Goal: Task Accomplishment & Management: Complete application form

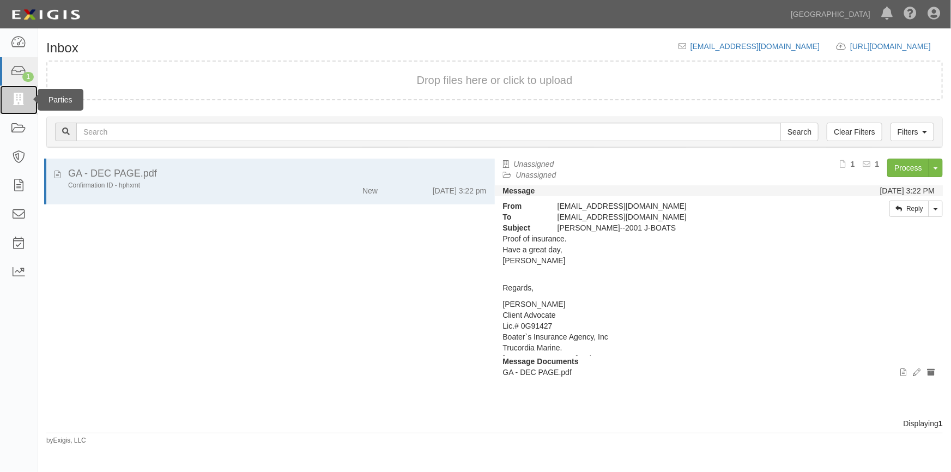
click at [23, 101] on icon at bounding box center [18, 100] width 15 height 13
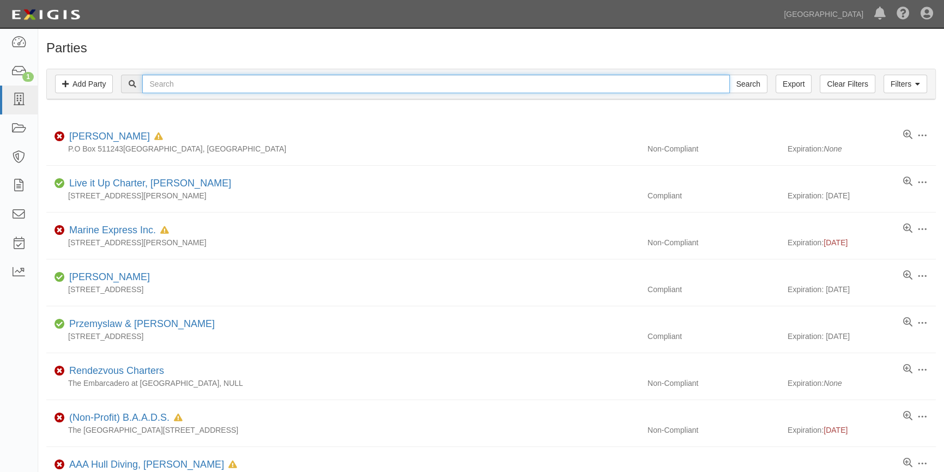
click at [185, 83] on input "text" at bounding box center [435, 84] width 587 height 19
type input "todd ru"
click at [729, 75] on input "Search" at bounding box center [748, 84] width 38 height 19
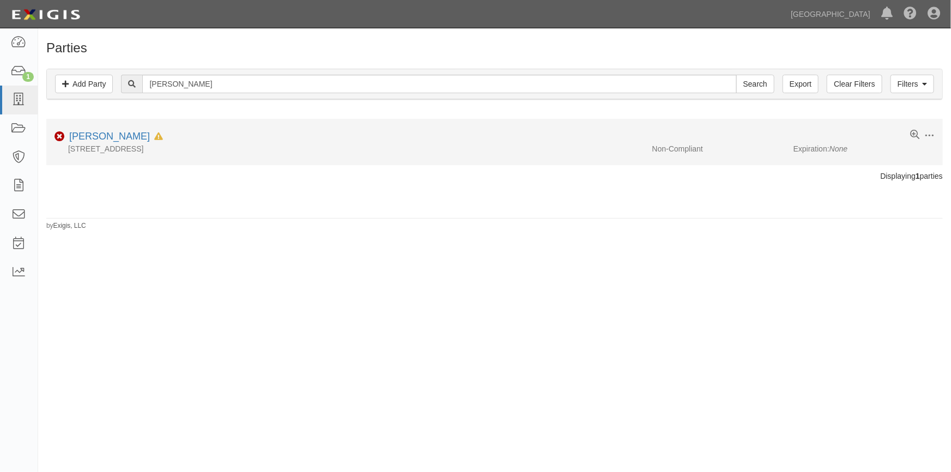
click at [113, 145] on div "802 Seabright Ave, Santa Cruz, CA 95062, NULL" at bounding box center [345, 148] width 598 height 11
click at [113, 139] on link "Todd Rumbaugh" at bounding box center [109, 136] width 81 height 11
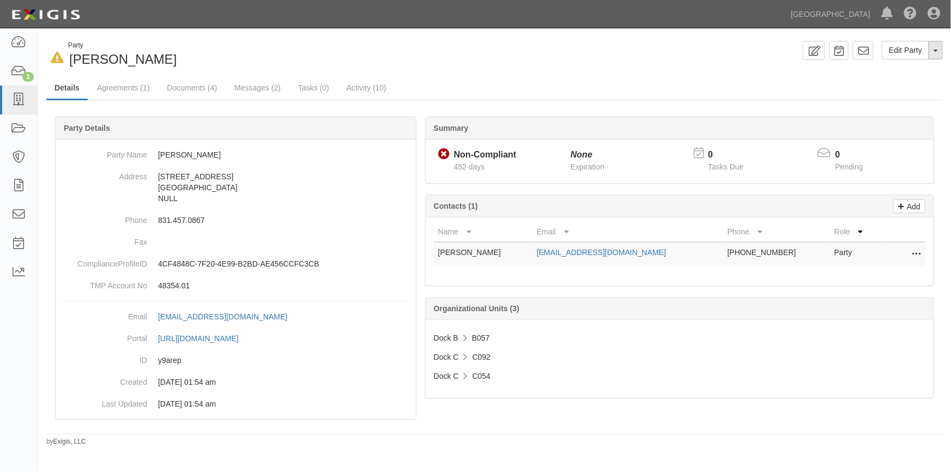
click at [935, 47] on button "Toggle Party Dropdown" at bounding box center [936, 50] width 14 height 19
click at [526, 57] on div "Edit Party Toggle Party Dropdown View Audit Trail Archive Party Send Message Ad…" at bounding box center [723, 50] width 457 height 19
click at [107, 90] on link "Agreements (1)" at bounding box center [123, 88] width 69 height 23
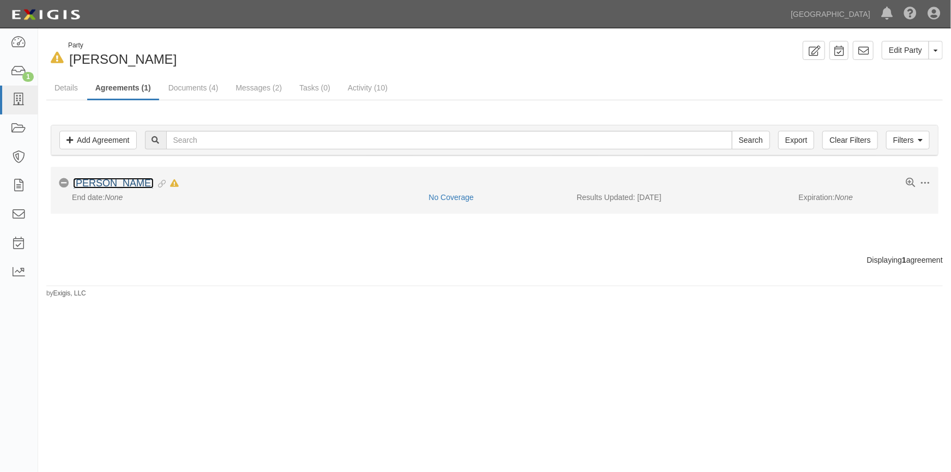
click at [107, 183] on link "[PERSON_NAME]" at bounding box center [113, 183] width 81 height 11
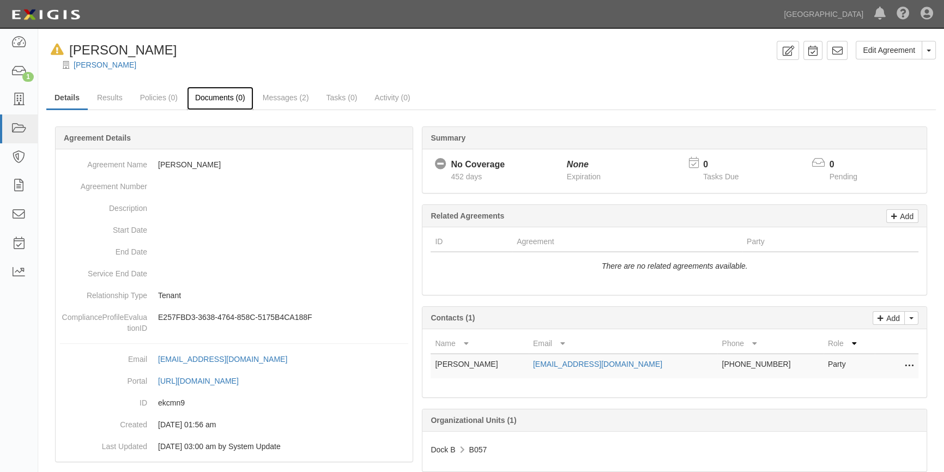
click at [213, 100] on link "Documents (0)" at bounding box center [220, 98] width 67 height 23
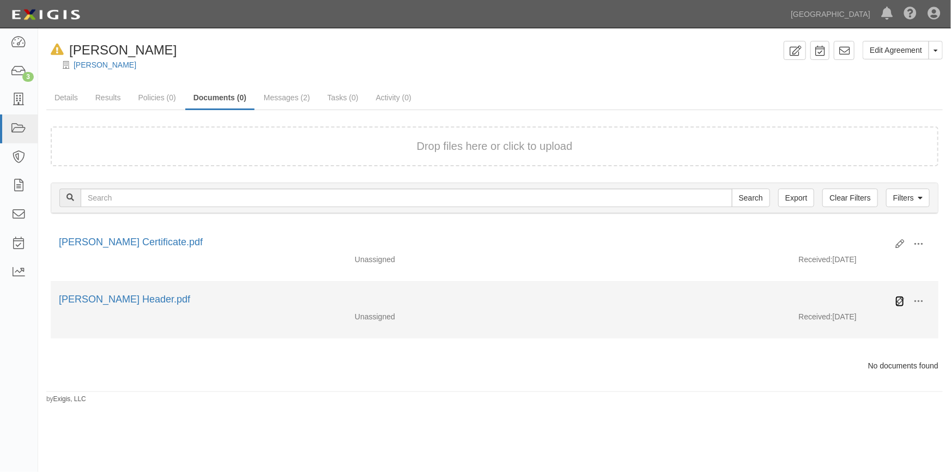
click at [901, 300] on icon at bounding box center [900, 301] width 9 height 9
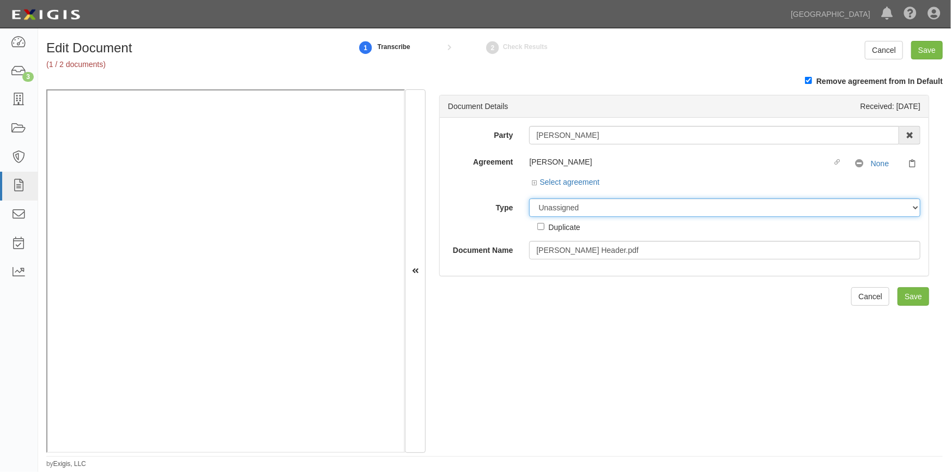
click at [559, 212] on select "Unassigned Binder Cancellation Notice Certificate Contract Endorsement Insuranc…" at bounding box center [724, 207] width 391 height 19
select select "OtherDetail"
click at [529, 198] on select "Unassigned Binder Cancellation Notice Certificate Contract Endorsement Insuranc…" at bounding box center [724, 207] width 391 height 19
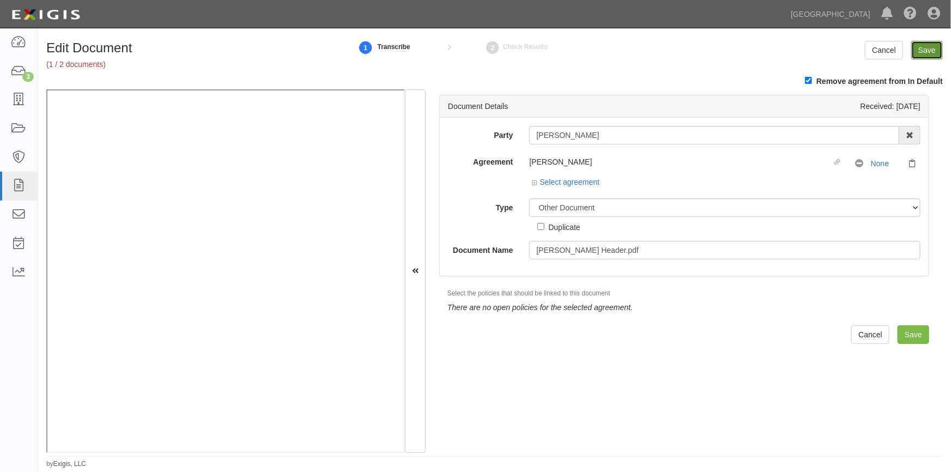
click at [925, 50] on input "Save" at bounding box center [927, 50] width 32 height 19
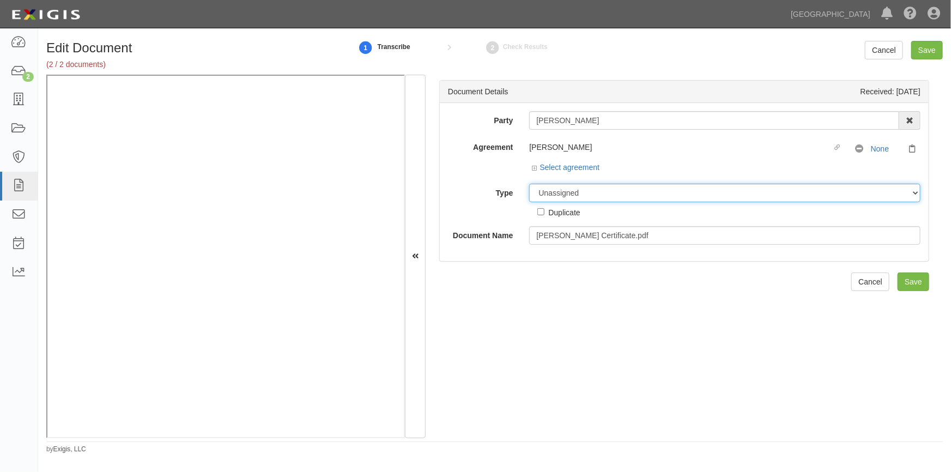
click at [564, 192] on select "Unassigned Binder Cancellation Notice Certificate Contract Endorsement Insuranc…" at bounding box center [724, 193] width 391 height 19
select select "CertificateDetail"
click at [529, 184] on select "Unassigned Binder Cancellation Notice Certificate Contract Endorsement Insuranc…" at bounding box center [724, 193] width 391 height 19
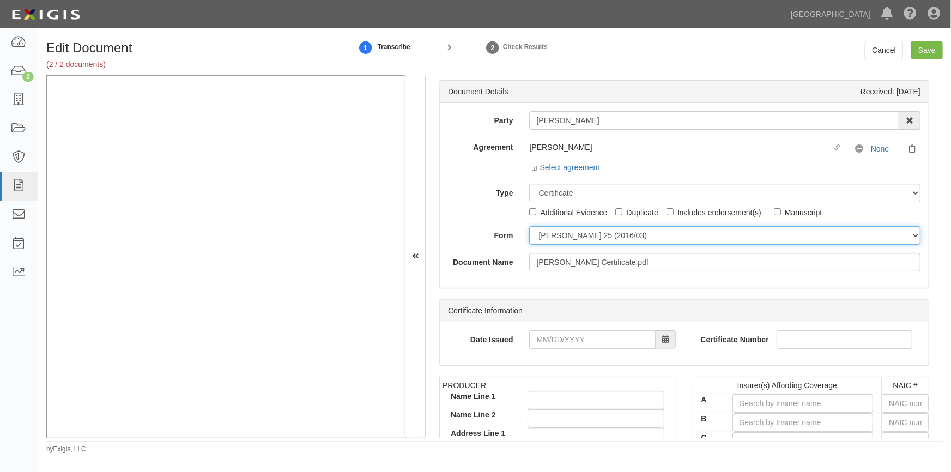
click at [549, 237] on select "ACORD 25 (2016/03) ACORD 101 ACORD 855 NY (2014/05) General" at bounding box center [724, 235] width 391 height 19
select select "GeneralFormDetail"
click at [529, 226] on select "ACORD 25 (2016/03) ACORD 101 ACORD 855 NY (2014/05) General" at bounding box center [724, 235] width 391 height 19
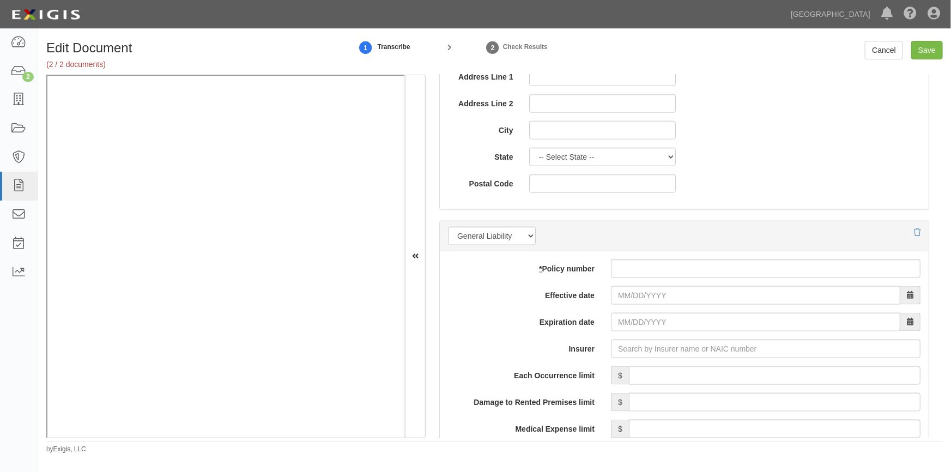
scroll to position [693, 0]
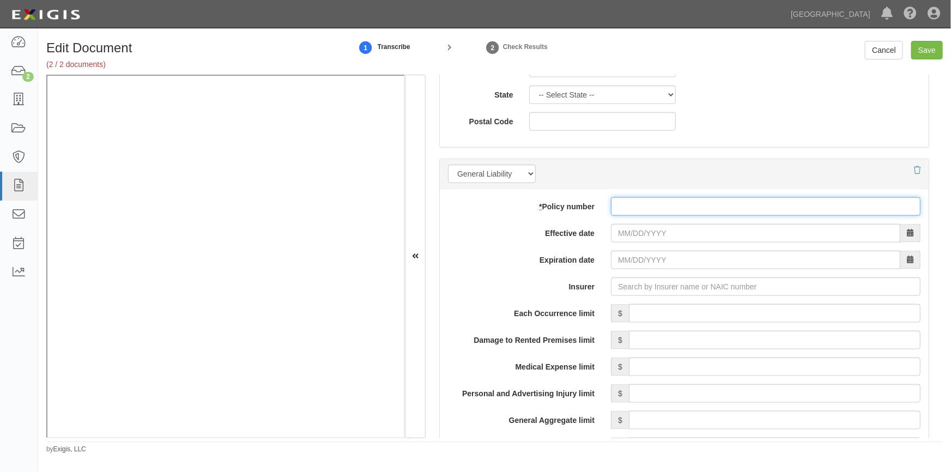
drag, startPoint x: 637, startPoint y: 203, endPoint x: 631, endPoint y: 205, distance: 5.7
click at [637, 204] on input "* Policy number" at bounding box center [766, 206] width 310 height 19
type input "CAH3212252589"
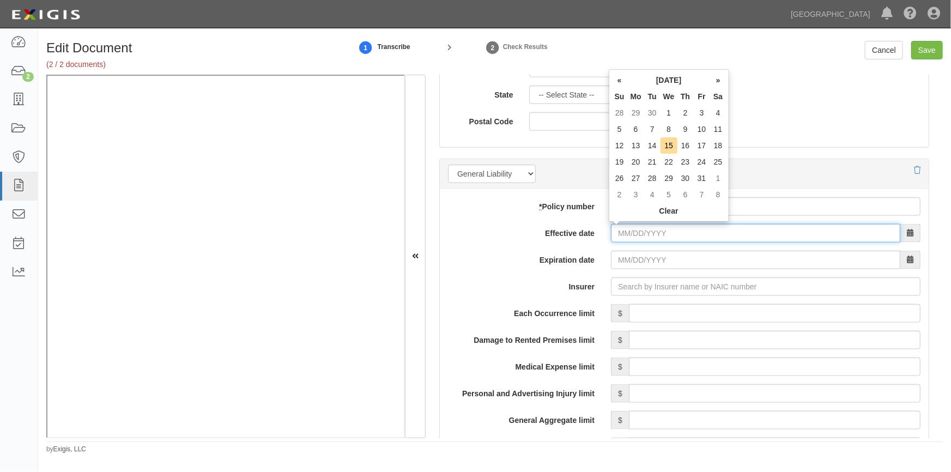
click at [649, 232] on input "Effective date" at bounding box center [755, 233] width 289 height 19
type input "04/30/0025"
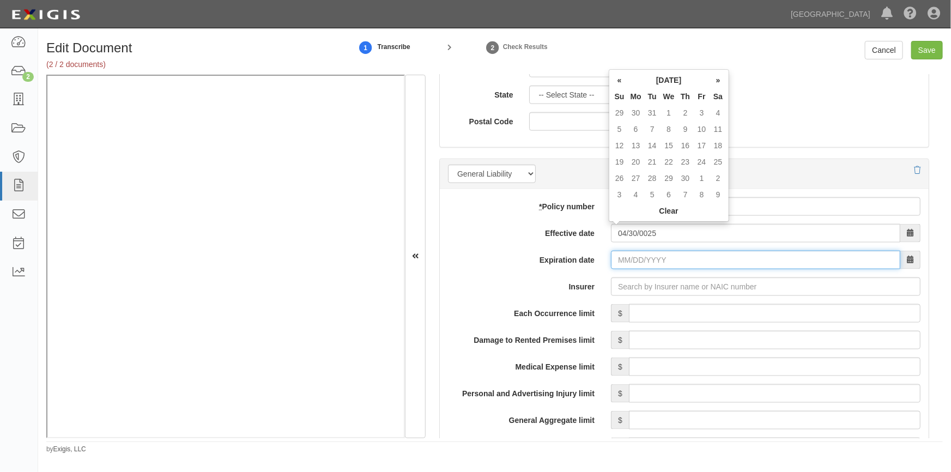
type input "04/30/0026"
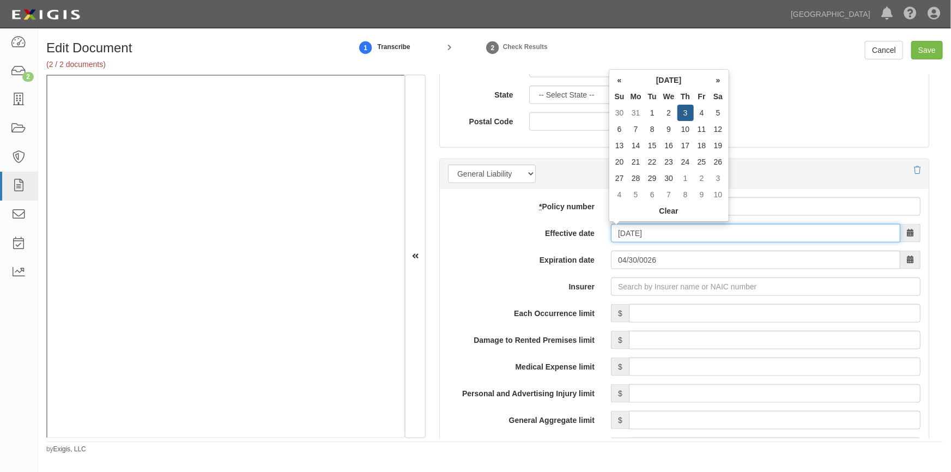
type input "04/03/2025"
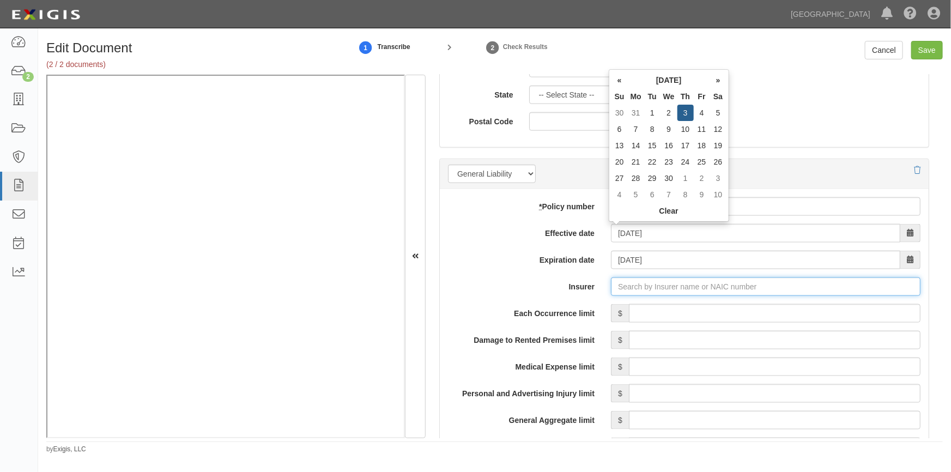
type input "04/30/0026"
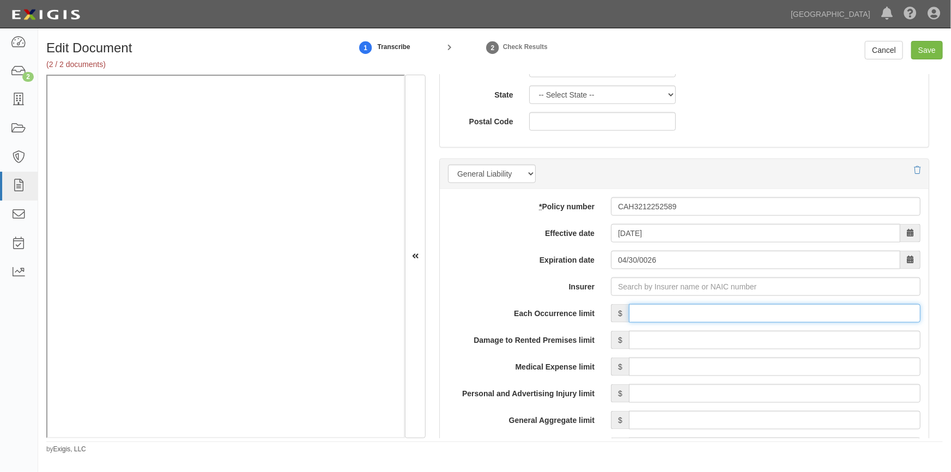
click at [658, 312] on input "Each Occurrence limit" at bounding box center [775, 313] width 292 height 19
type input "500,000"
click at [686, 283] on input "Insurer" at bounding box center [766, 286] width 310 height 19
type input "a"
click at [671, 292] on input "Insurer" at bounding box center [766, 286] width 310 height 19
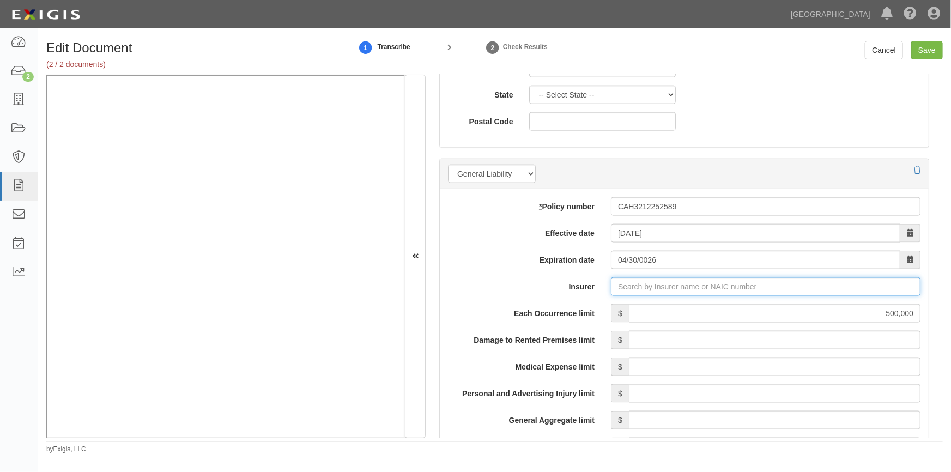
type input "c"
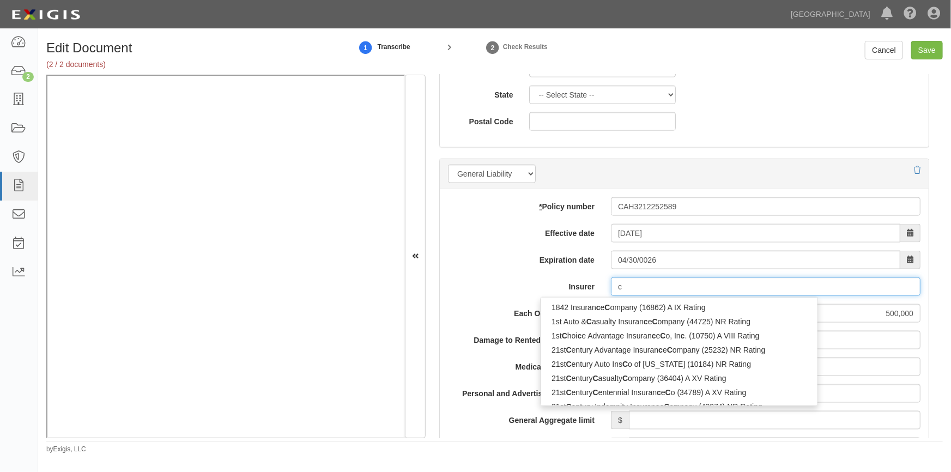
type input "csAA Affinity Insurance Company (11681) A XV Rating"
type input "cs"
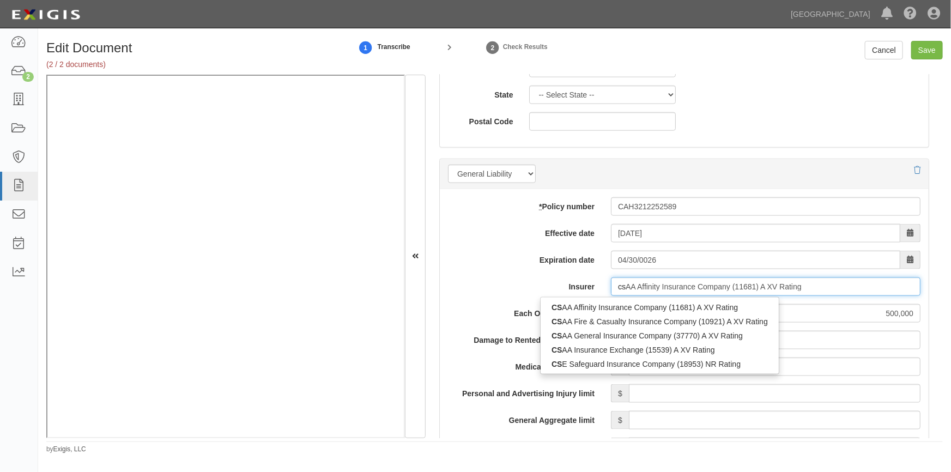
type input "csaA Affinity Insurance Company (11681) A XV Rating"
type input "csa"
type input "csaa Affinity Insurance Company (11681) A XV Rating"
type input "csaa"
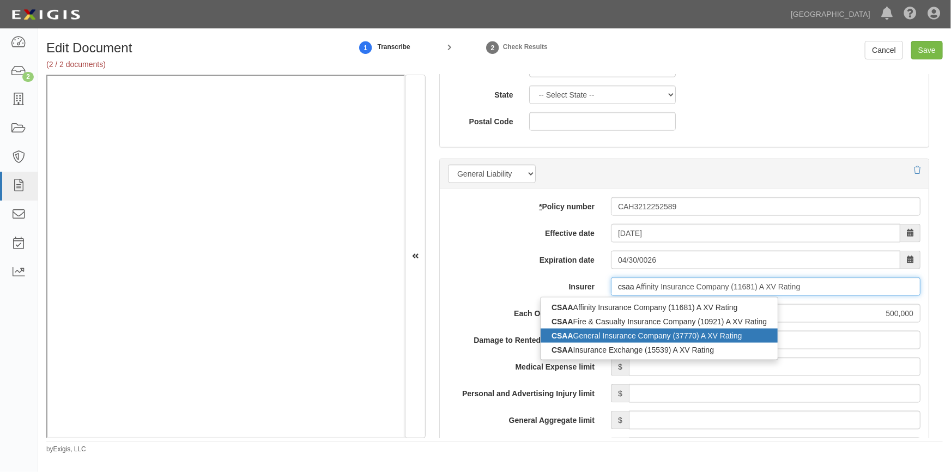
click at [612, 336] on div "CSAA General Insurance Company (37770) A XV Rating" at bounding box center [659, 336] width 237 height 14
type input "CSAA General Insurance Company (37770) A XV Rating"
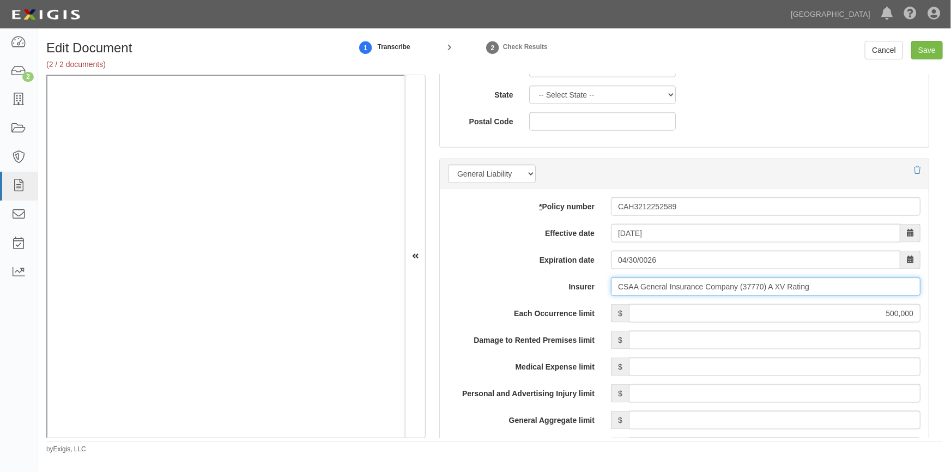
drag, startPoint x: 786, startPoint y: 287, endPoint x: 607, endPoint y: 295, distance: 179.6
type input "cSAA Affinity Insurance Company (11681) A XV Rating"
type input "c"
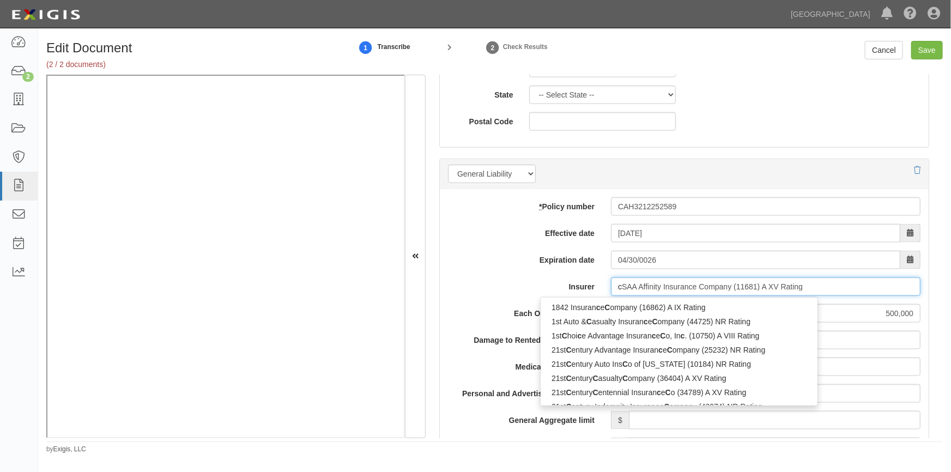
type input "csAA Affinity Insurance Company (11681) A XV Rating"
type input "cs"
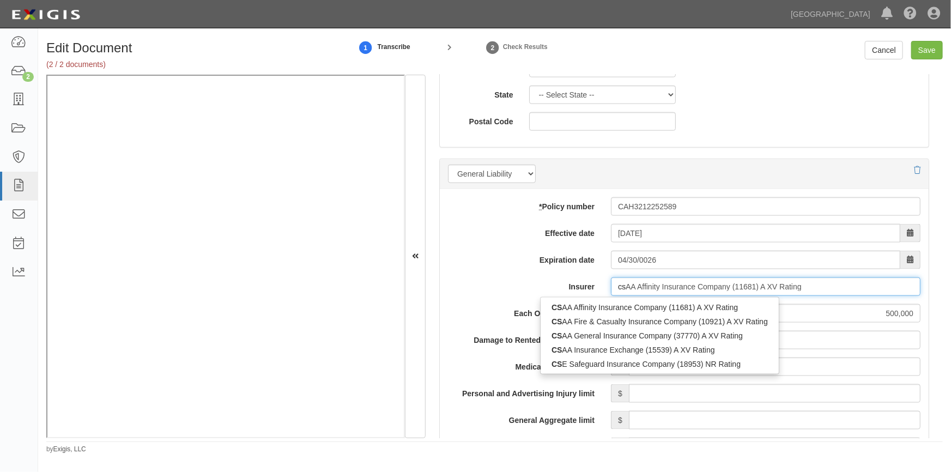
type input "csaA Affinity Insurance Company (11681) A XV Rating"
type input "csa"
type input "csaa Affinity Insurance Company (11681) A XV Rating"
type input "csaa i"
type input "csaa insurance Exchange (15539) A XV Rating"
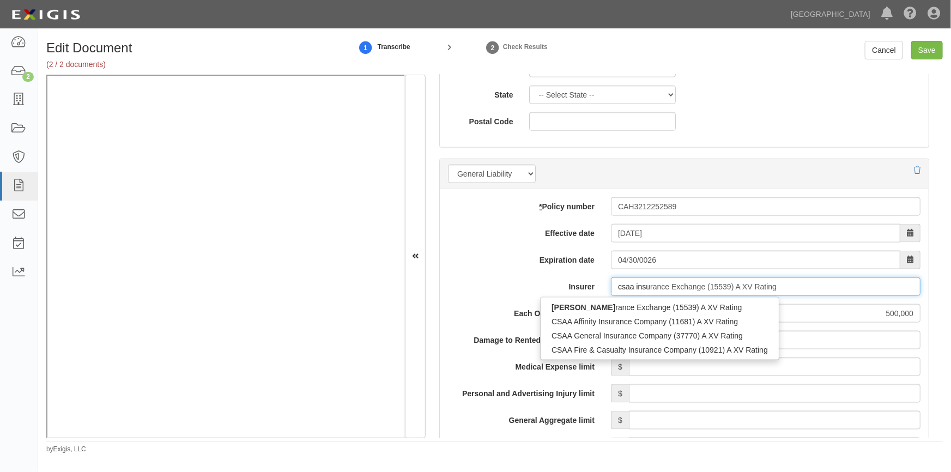
type input "csaa insur"
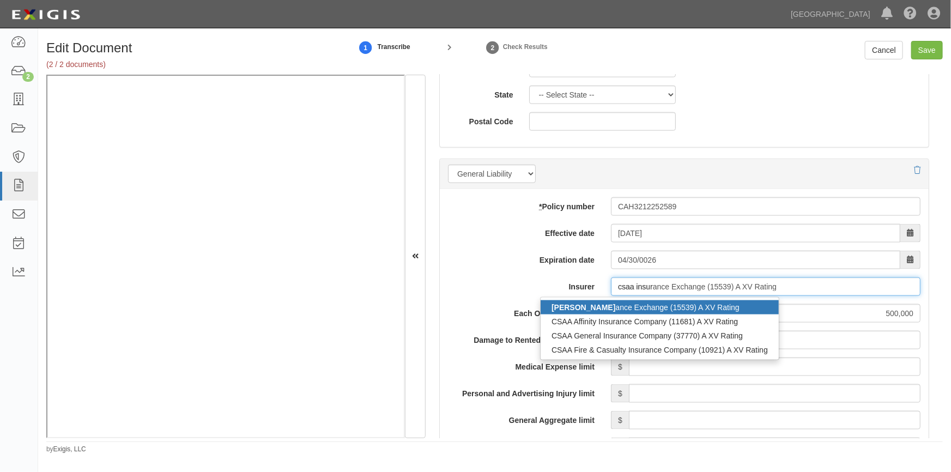
click at [607, 302] on div "CSAA Insur ance Exchange (15539) A XV Rating" at bounding box center [660, 307] width 238 height 14
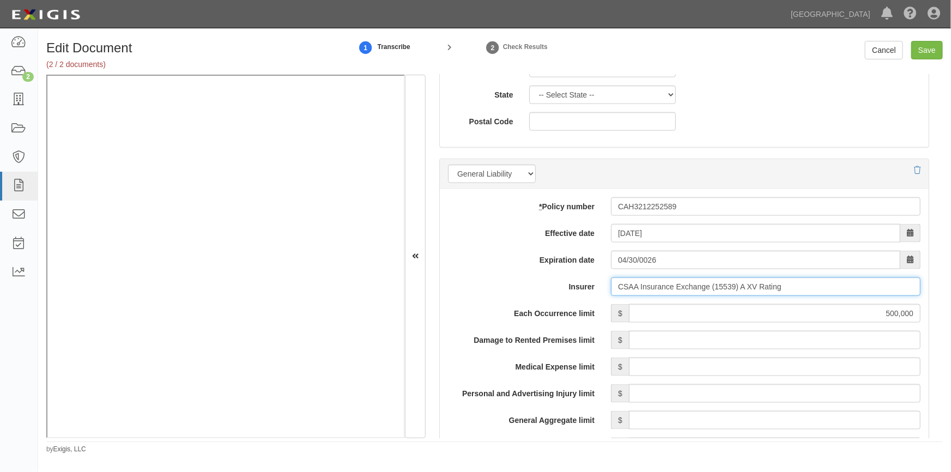
type input "CSAA Insurance Exchange (15539) A XV Rating"
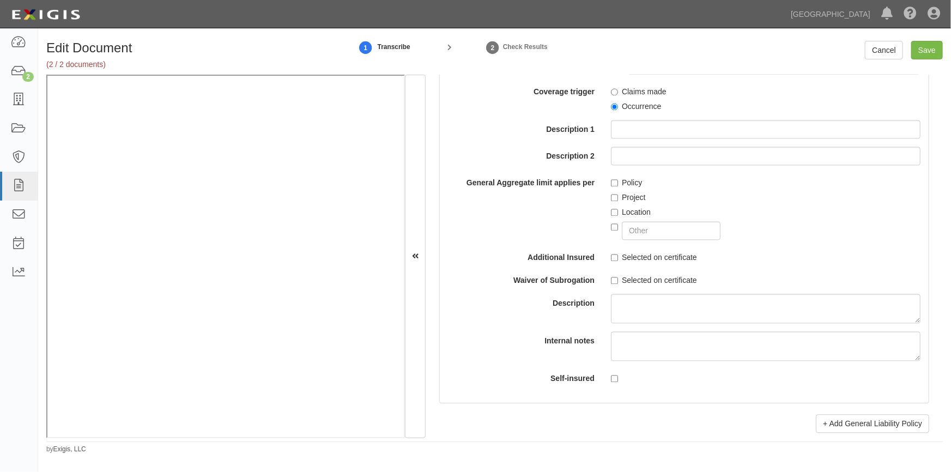
scroll to position [1761, 0]
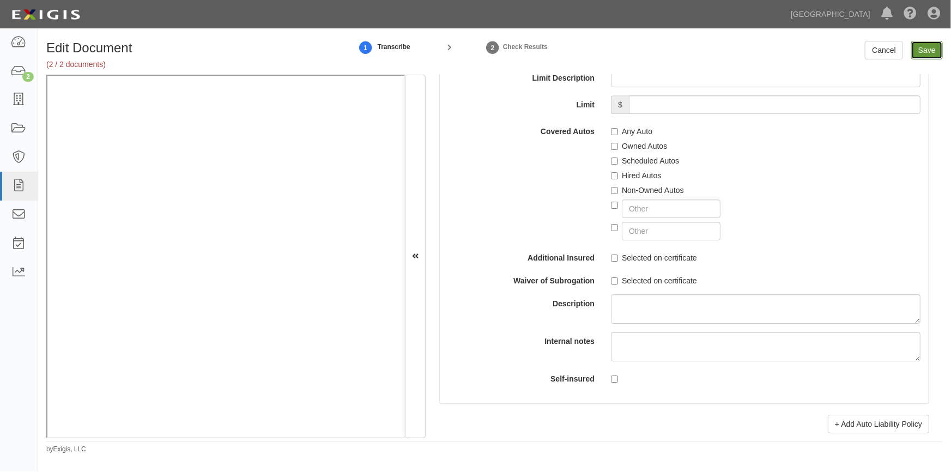
click at [917, 52] on input "Save" at bounding box center [927, 50] width 32 height 19
type input "500000"
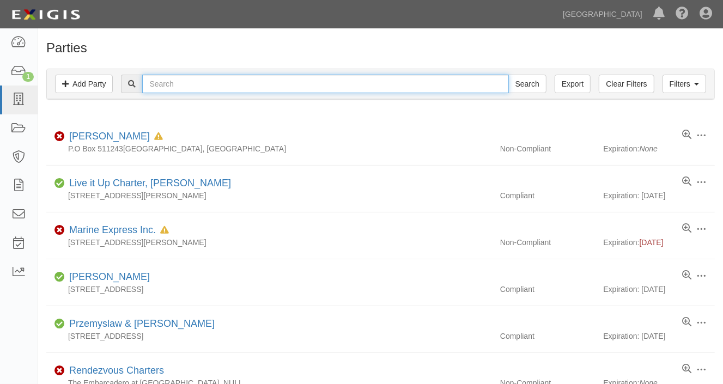
click at [162, 87] on input "text" at bounding box center [325, 84] width 366 height 19
type input "todd rum"
click at [509, 75] on input "Search" at bounding box center [528, 84] width 38 height 19
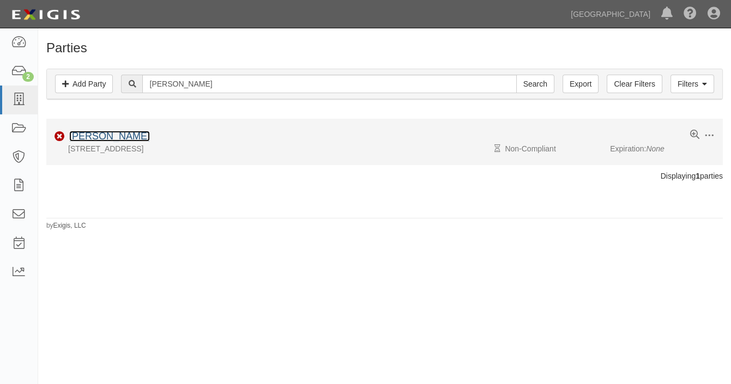
click at [132, 137] on link "Todd Rumbaugh" at bounding box center [109, 136] width 81 height 11
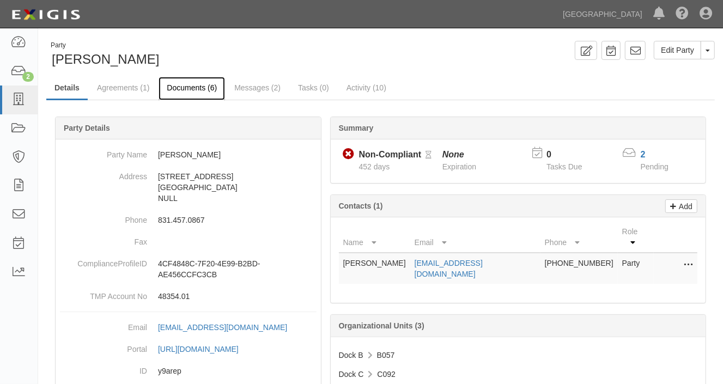
click at [201, 88] on link "Documents (6)" at bounding box center [192, 88] width 67 height 23
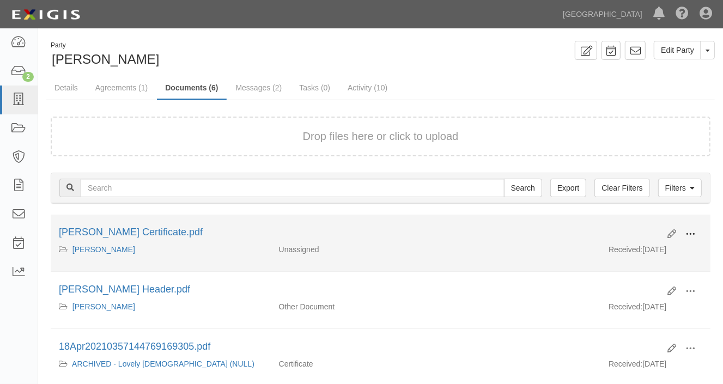
click at [693, 233] on span at bounding box center [691, 235] width 10 height 10
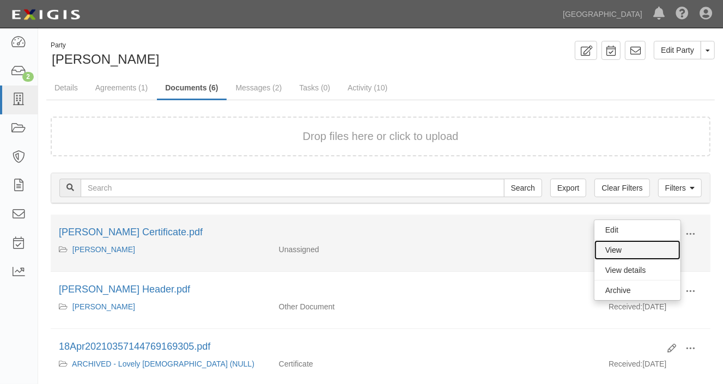
click at [639, 250] on link "View" at bounding box center [638, 250] width 86 height 20
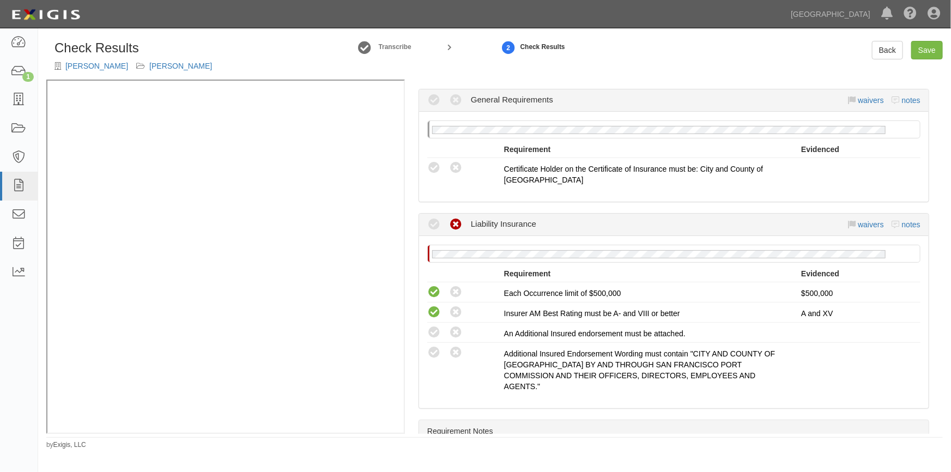
scroll to position [247, 0]
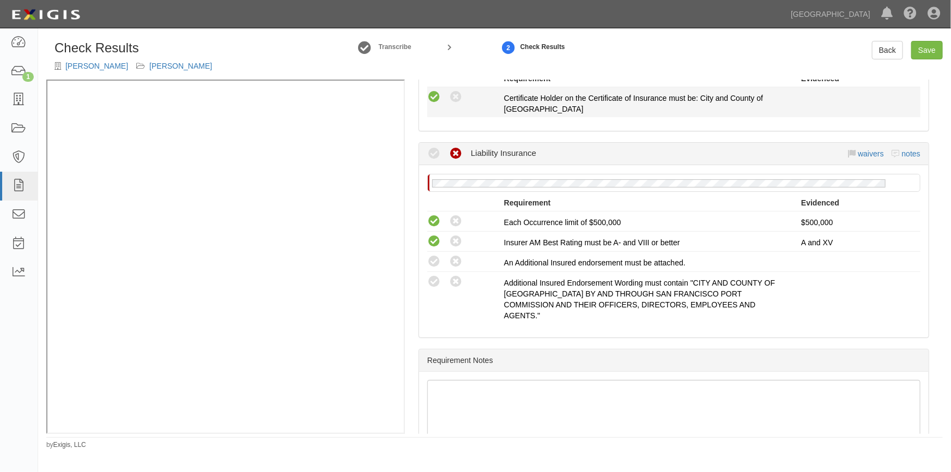
click at [432, 103] on icon at bounding box center [434, 97] width 14 height 14
radio input "true"
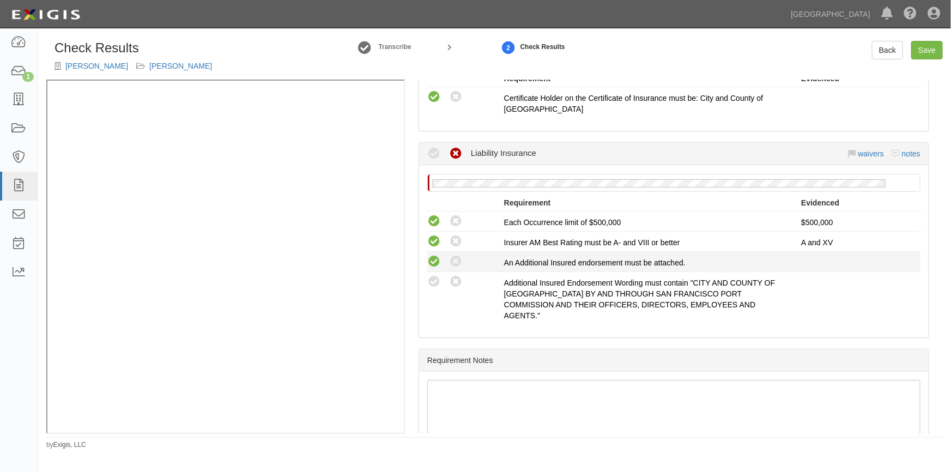
click at [432, 264] on icon at bounding box center [434, 262] width 14 height 14
radio input "true"
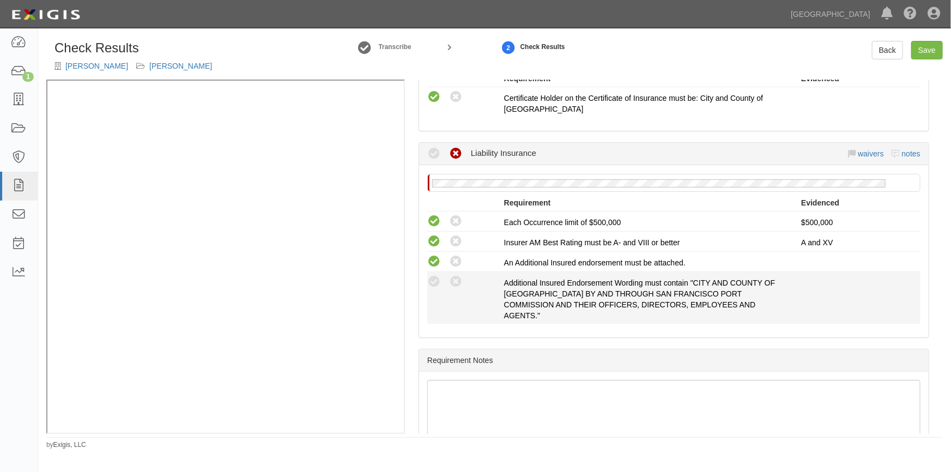
click at [432, 290] on div "Compliant Waived: Non-Compliant Additional Insured Endorsement Wording must con…" at bounding box center [674, 298] width 510 height 46
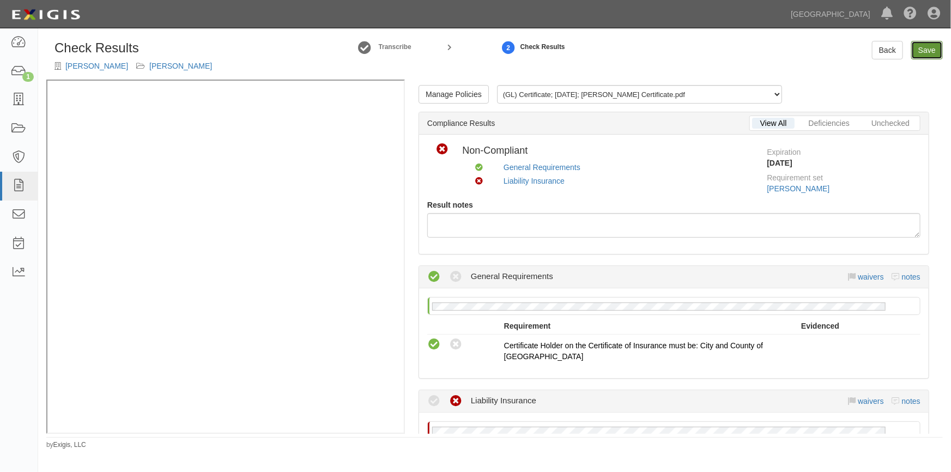
click at [918, 55] on link "Save" at bounding box center [927, 50] width 32 height 19
radio input "true"
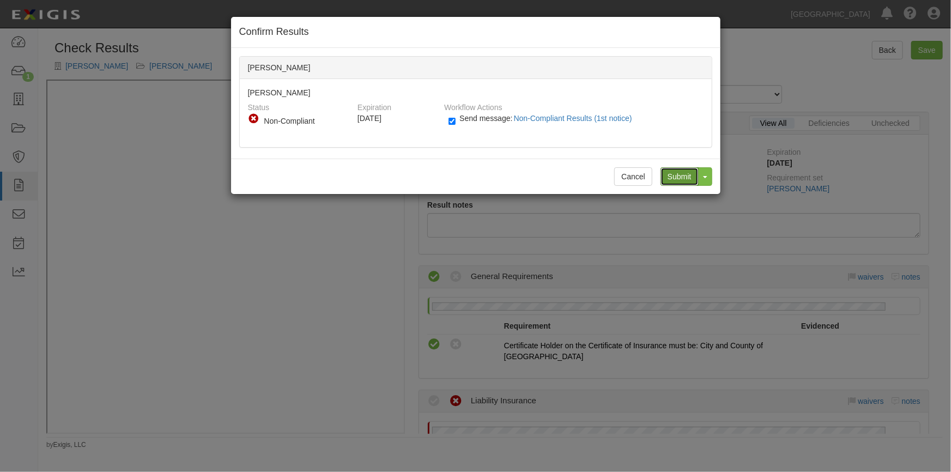
click at [669, 179] on input "Submit" at bounding box center [680, 176] width 38 height 19
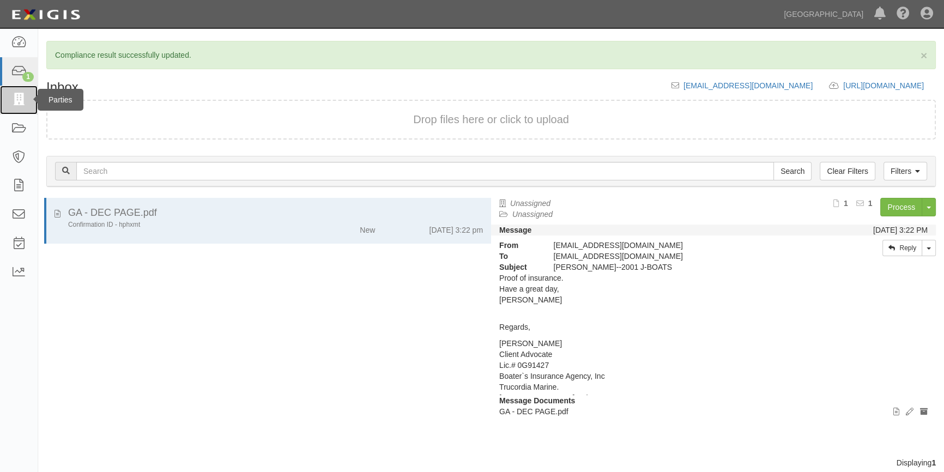
click at [17, 100] on icon at bounding box center [18, 100] width 15 height 13
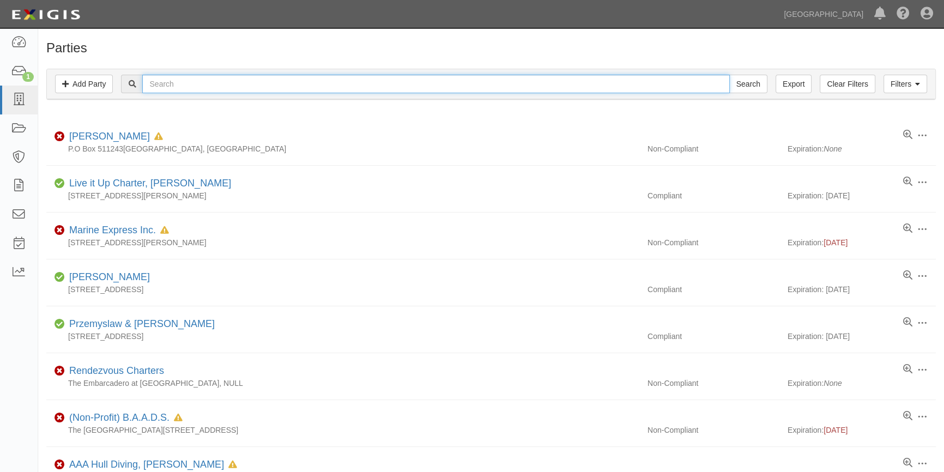
click at [221, 84] on input "text" at bounding box center [435, 84] width 587 height 19
type input "andrew cohen"
click at [729, 75] on input "Search" at bounding box center [748, 84] width 38 height 19
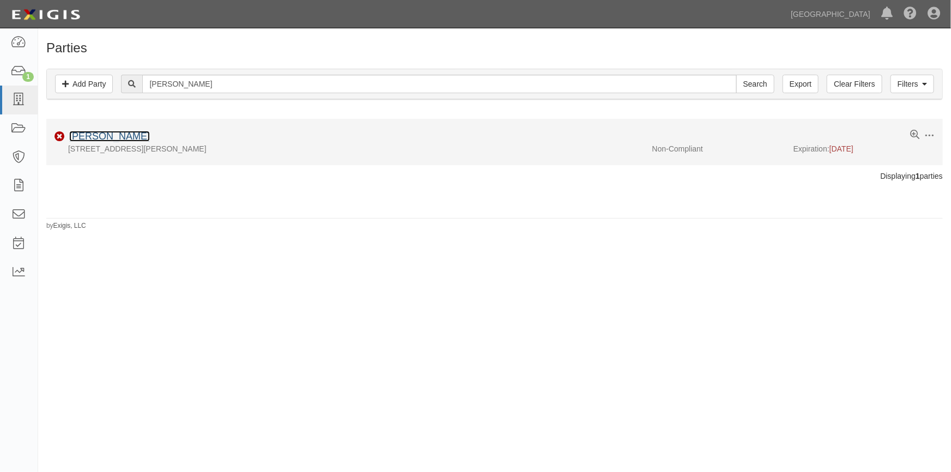
click at [126, 136] on link "Andrew J Cohen" at bounding box center [109, 136] width 81 height 11
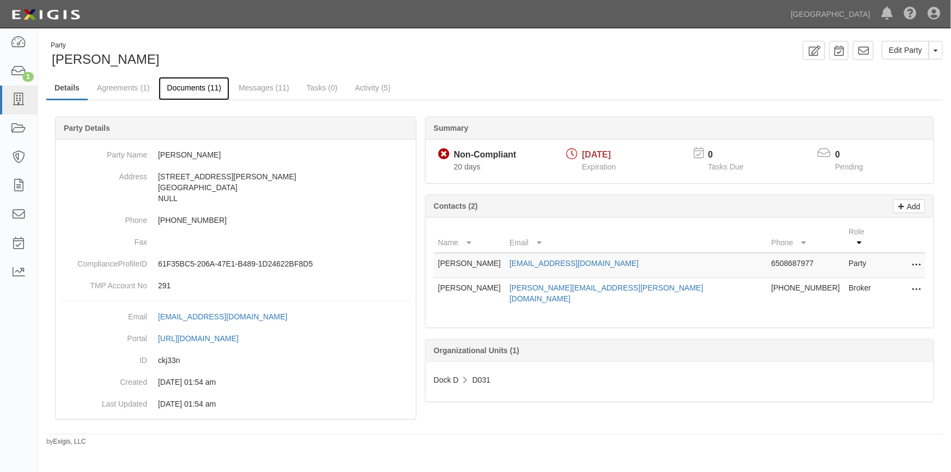
click at [201, 84] on link "Documents (11)" at bounding box center [194, 88] width 71 height 23
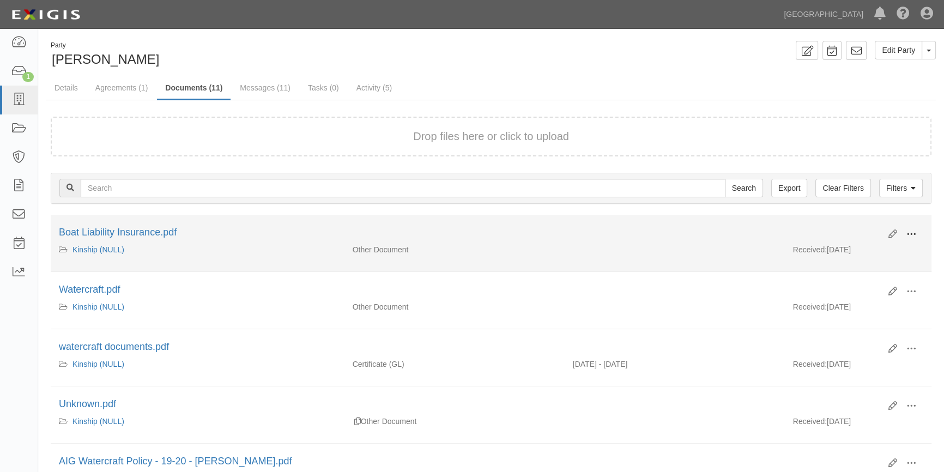
click at [915, 234] on span at bounding box center [912, 235] width 10 height 10
click at [846, 242] on link "View" at bounding box center [859, 250] width 86 height 20
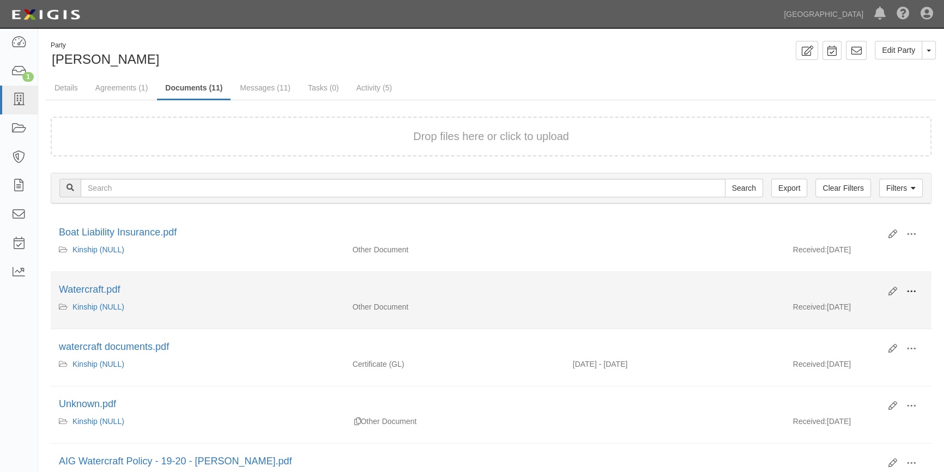
click at [907, 293] on span at bounding box center [912, 292] width 10 height 10
click at [845, 305] on link "View" at bounding box center [859, 308] width 86 height 20
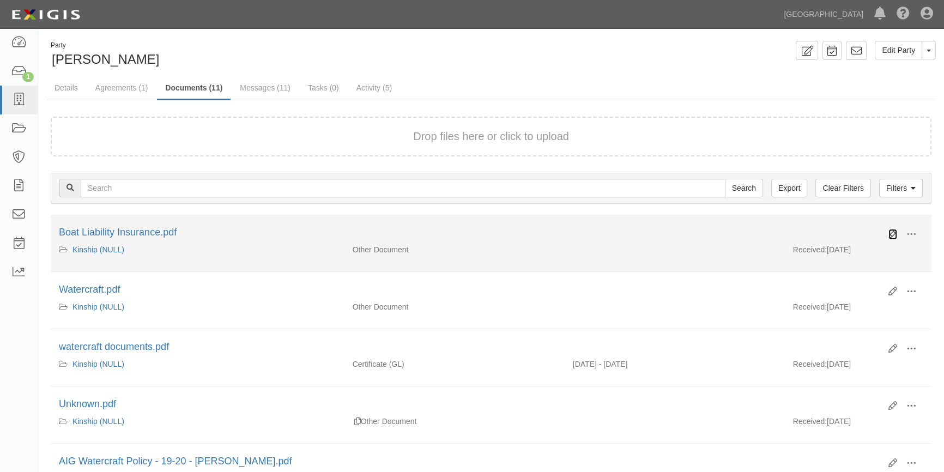
click at [891, 231] on icon at bounding box center [893, 234] width 9 height 9
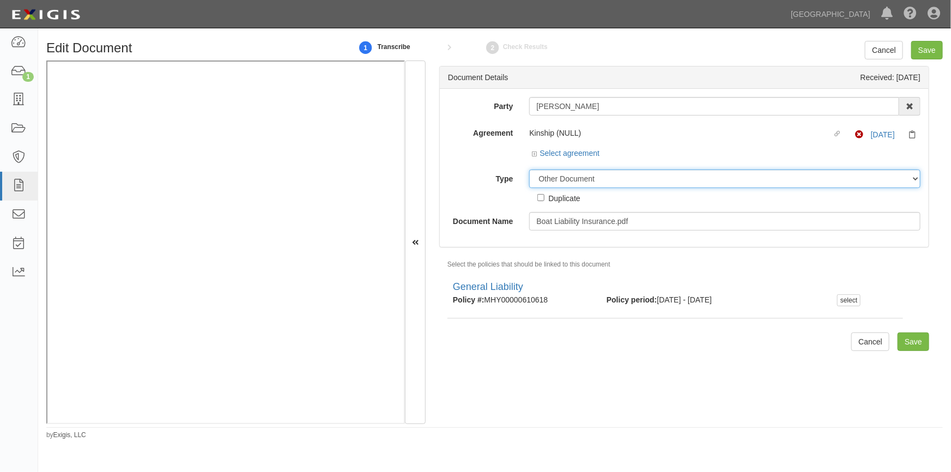
click at [609, 180] on select "Unassigned Binder Cancellation Notice Certificate Contract Endorsement Insuranc…" at bounding box center [724, 179] width 391 height 19
select select "CertificateDetail"
click at [529, 170] on select "Unassigned Binder Cancellation Notice Certificate Contract Endorsement Insuranc…" at bounding box center [724, 179] width 391 height 19
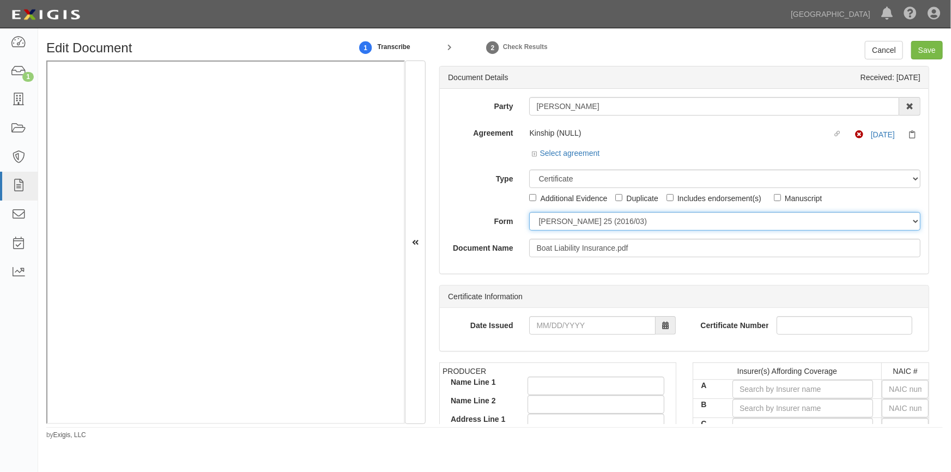
click at [557, 226] on select "[PERSON_NAME] 25 (2016/03) [PERSON_NAME] 101 [PERSON_NAME] 855 NY (2014/05) Gen…" at bounding box center [724, 221] width 391 height 19
select select "GeneralFormDetail"
click at [529, 212] on select "[PERSON_NAME] 25 (2016/03) [PERSON_NAME] 101 [PERSON_NAME] 855 NY (2014/05) Gen…" at bounding box center [724, 221] width 391 height 19
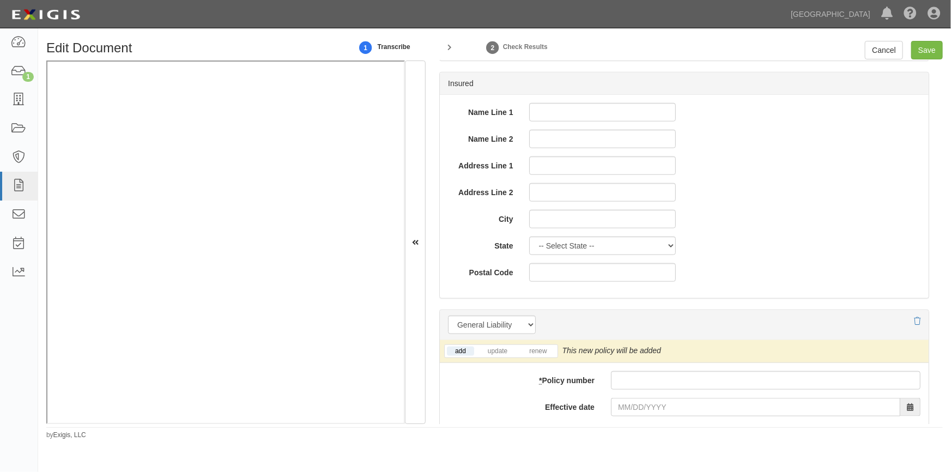
scroll to position [545, 0]
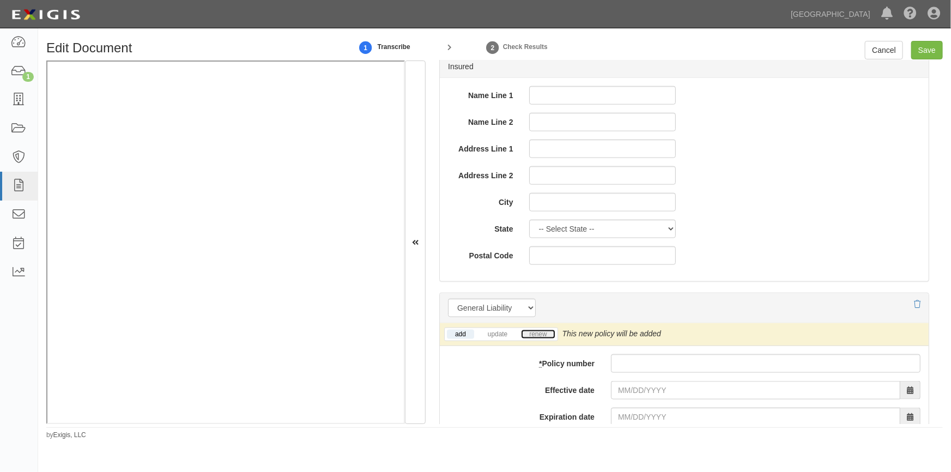
click at [546, 335] on link "renew" at bounding box center [538, 334] width 34 height 9
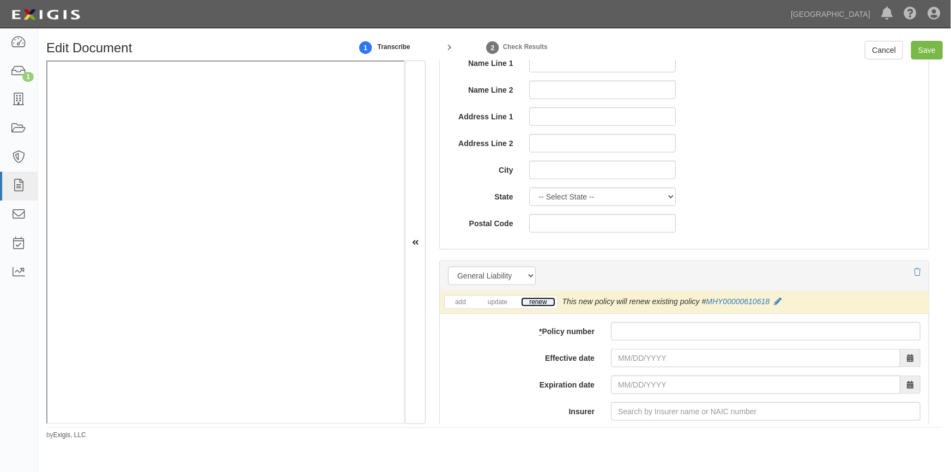
scroll to position [594, 0]
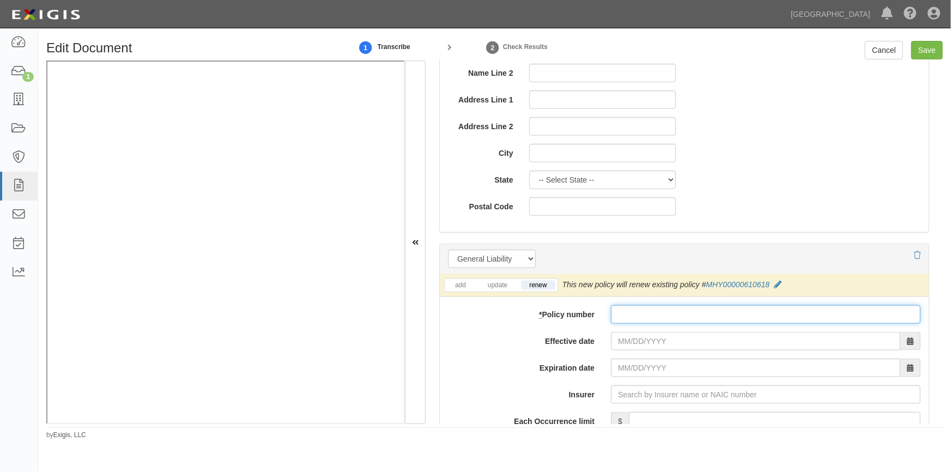
click at [624, 317] on input "* Policy number" at bounding box center [766, 314] width 310 height 19
type input "CAH3238427116"
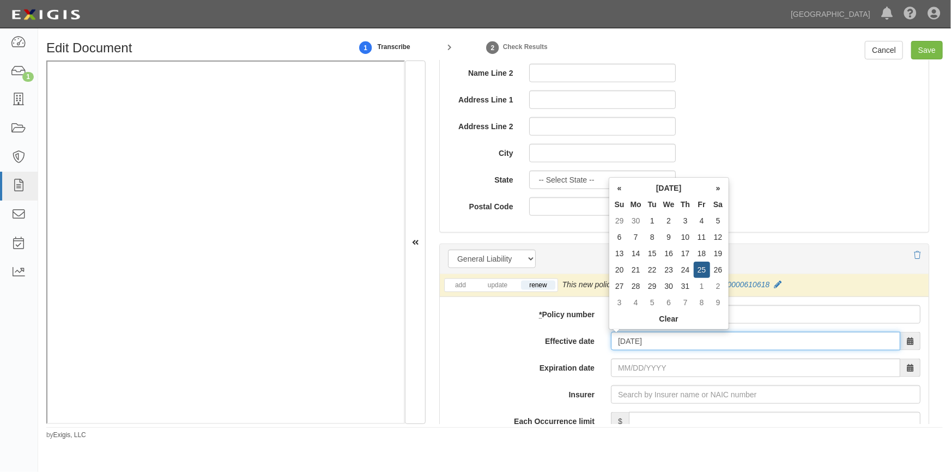
type input "[DATE]"
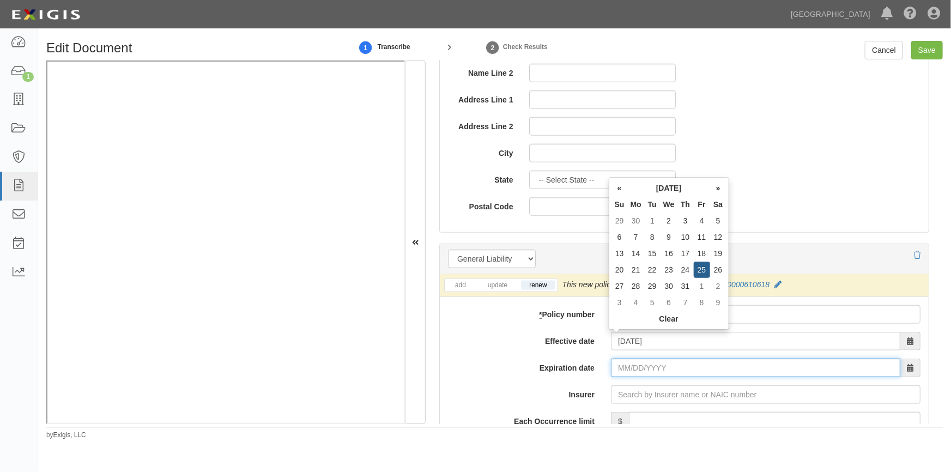
type input "[DATE]"
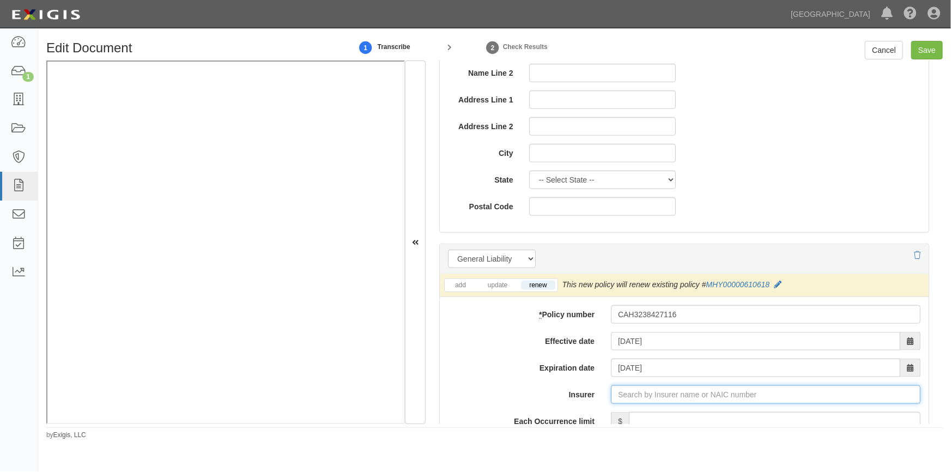
type input "c"
type input "csAA Affinity Insurance Company (11681) A XV Rating"
type input "cs"
type input "csaA Affinity Insurance Company (11681) A XV Rating"
type input "csa"
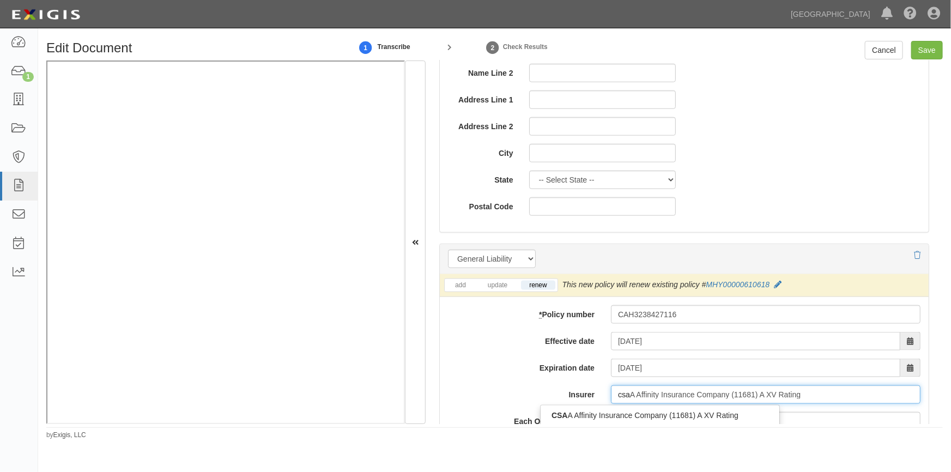
type input "csaa Affinity Insurance Company (11681) A XV Rating"
type input "csaa"
type input "csaa insurance Exchange (15539) A XV Rating"
type input "csaa ins"
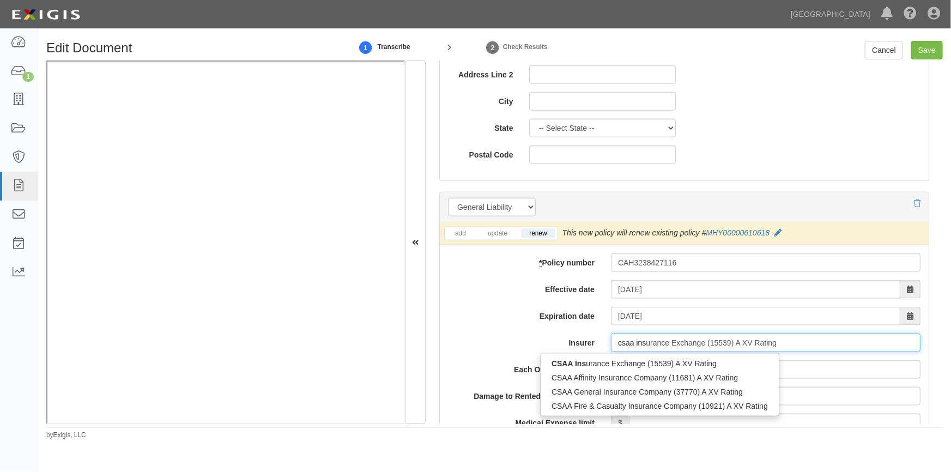
scroll to position [693, 0]
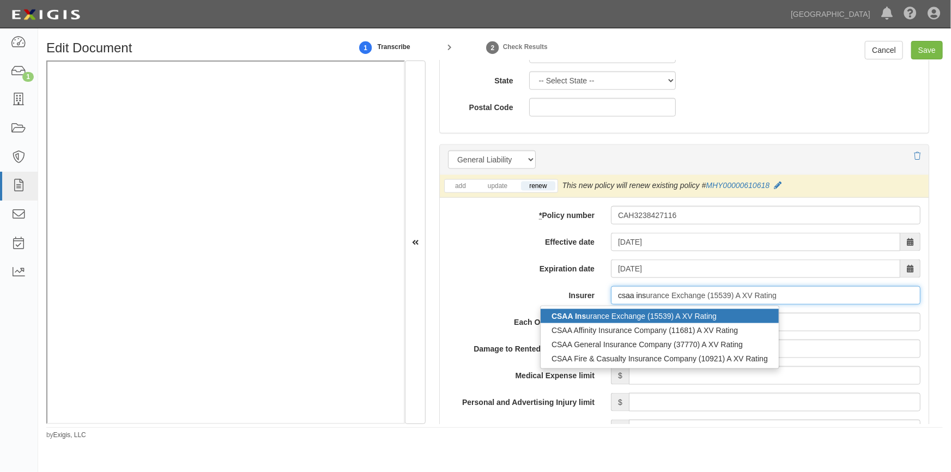
click at [614, 312] on div "CSAA Ins urance Exchange (15539) A XV Rating" at bounding box center [660, 316] width 238 height 14
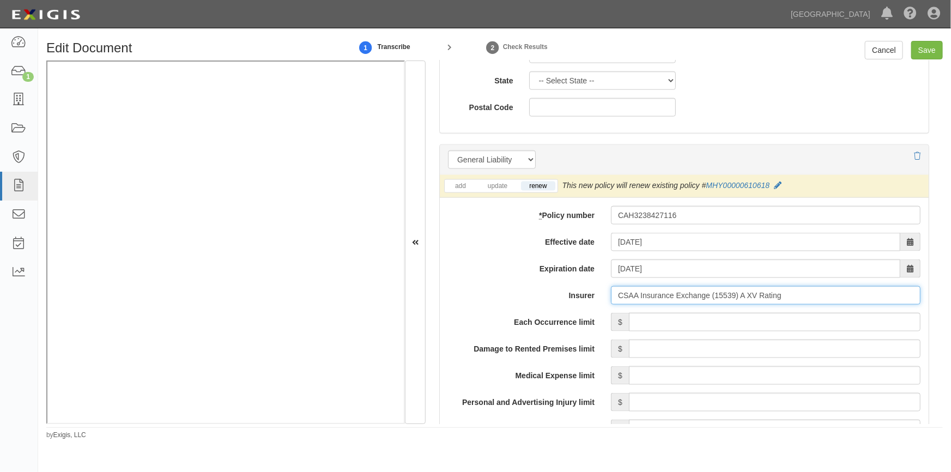
type input "CSAA Insurance Exchange (15539) A XV Rating"
click at [730, 330] on input "Each Occurrence limit" at bounding box center [775, 322] width 292 height 19
click at [923, 44] on input "Save" at bounding box center [927, 50] width 32 height 19
type input "500000"
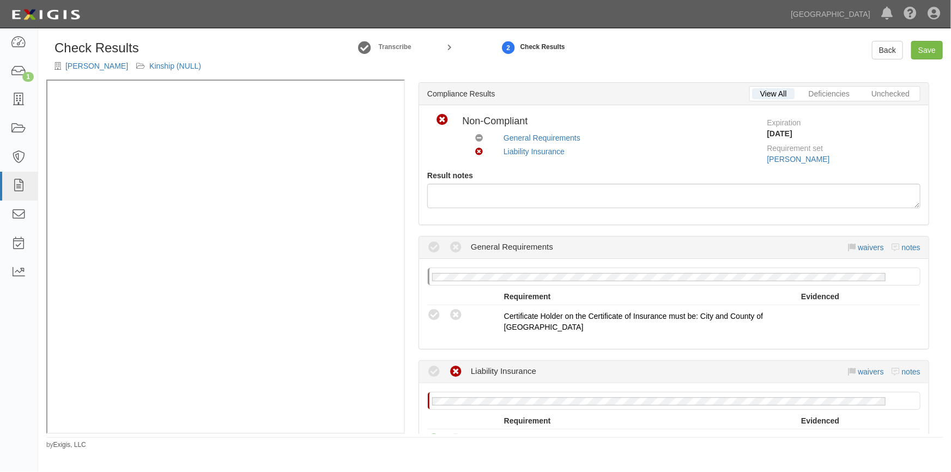
scroll to position [99, 0]
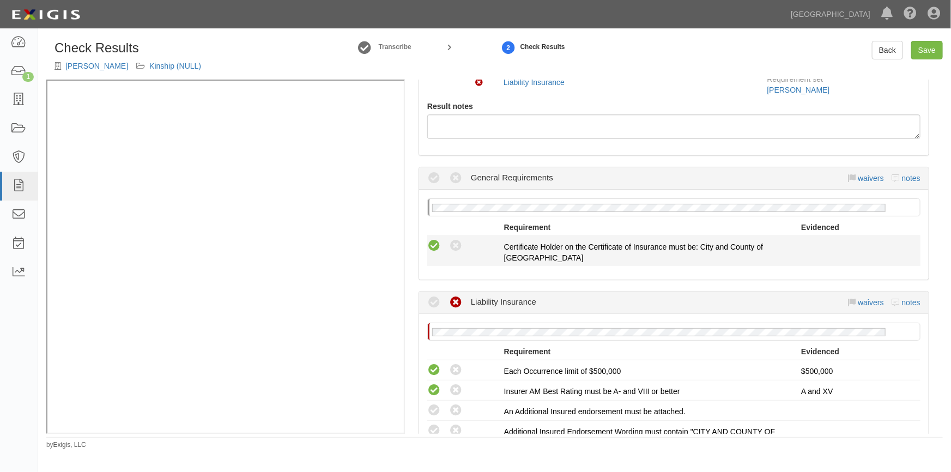
click at [435, 244] on icon at bounding box center [434, 246] width 14 height 14
radio input "true"
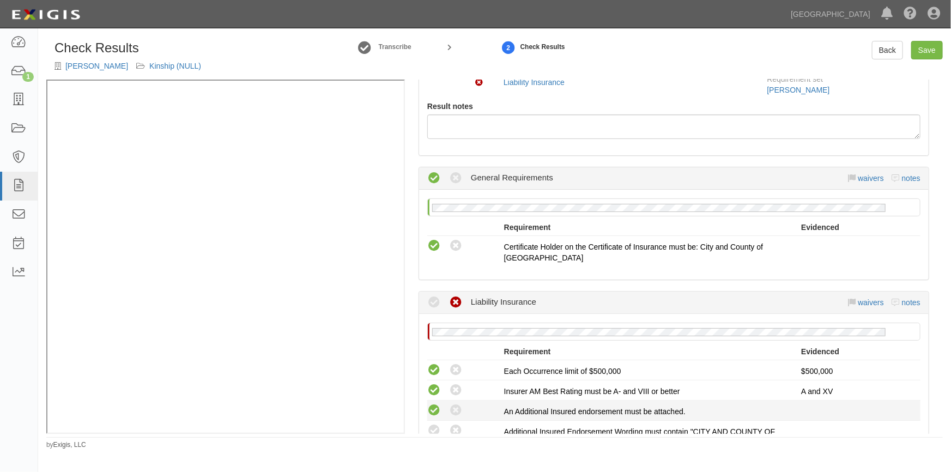
click at [436, 412] on icon at bounding box center [434, 411] width 14 height 14
radio input "true"
click at [432, 431] on icon at bounding box center [434, 431] width 14 height 14
radio input "true"
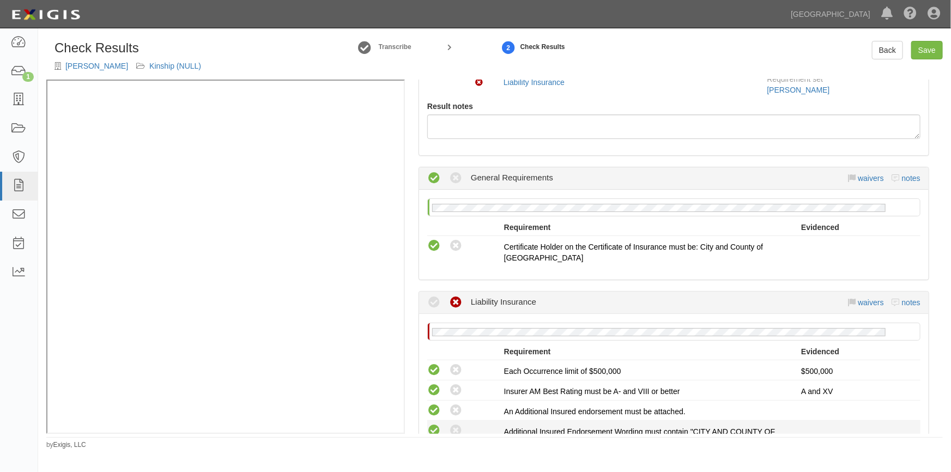
radio input "true"
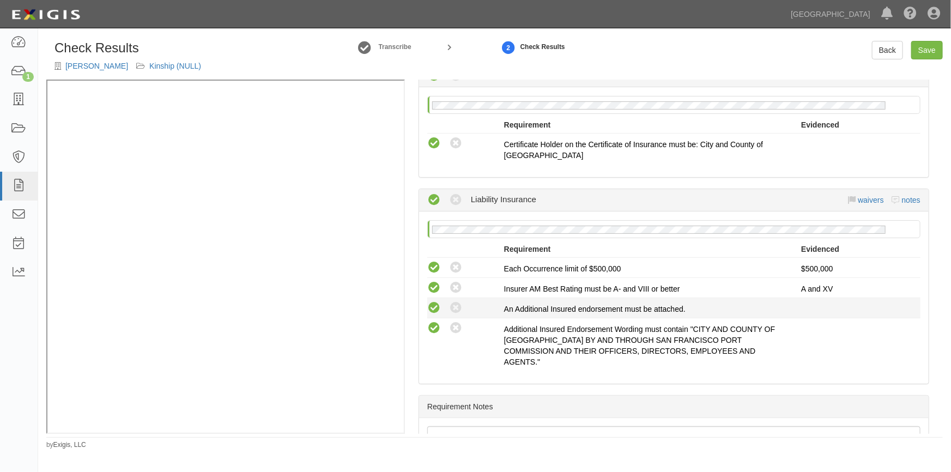
scroll to position [247, 0]
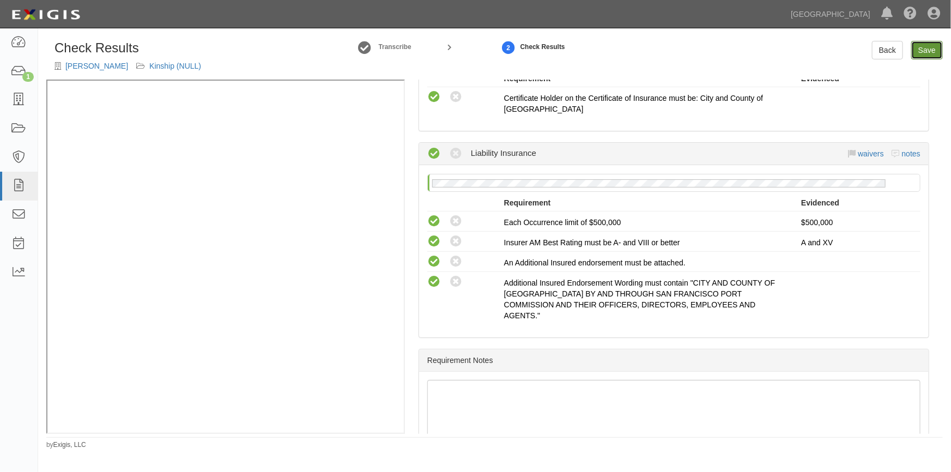
click at [927, 44] on link "Save" at bounding box center [927, 50] width 32 height 19
radio input "true"
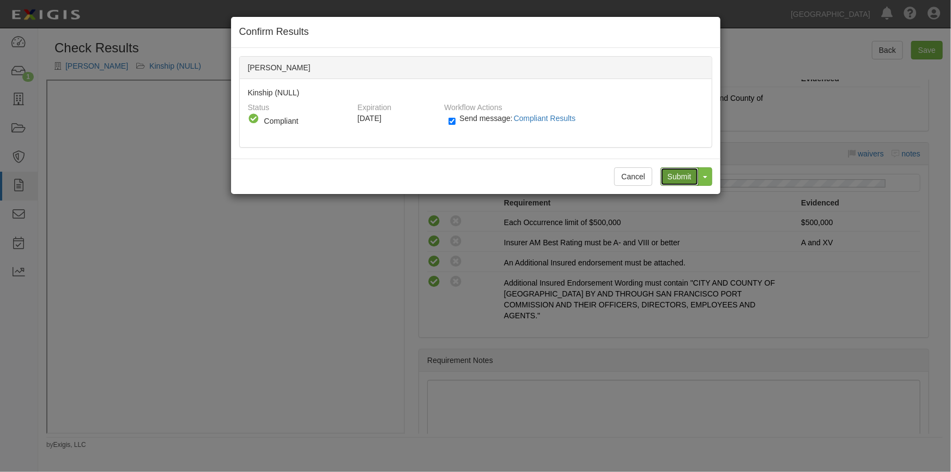
click at [674, 177] on input "Submit" at bounding box center [680, 176] width 38 height 19
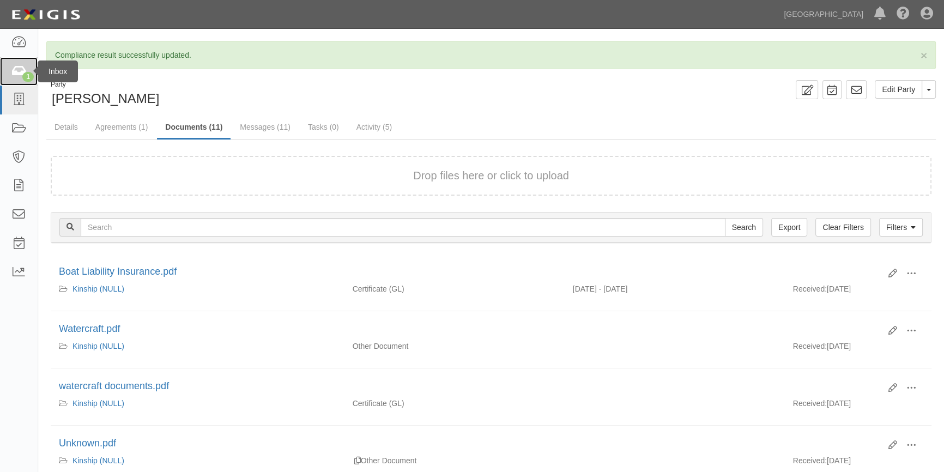
click at [13, 74] on icon at bounding box center [18, 71] width 15 height 13
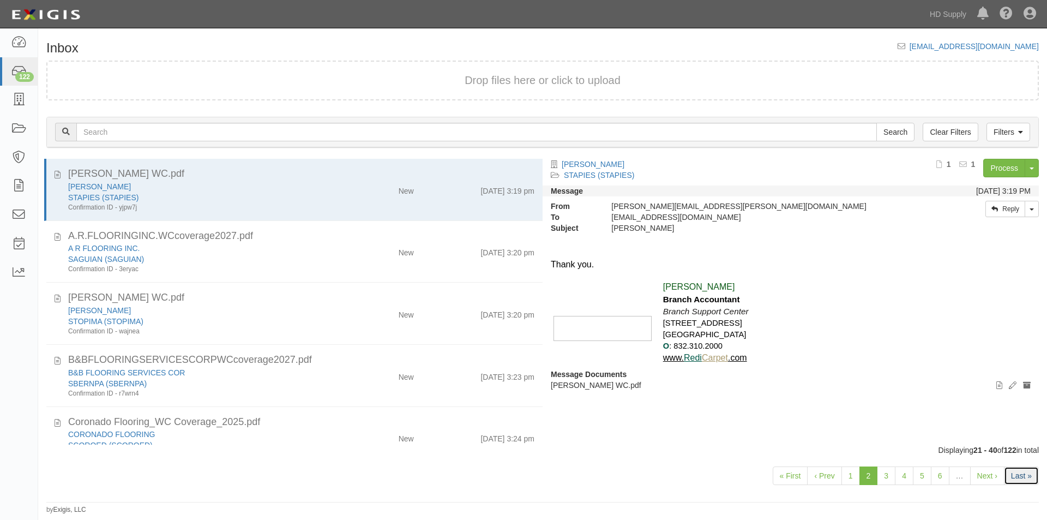
click at [1018, 473] on link "Last »" at bounding box center [1021, 475] width 35 height 19
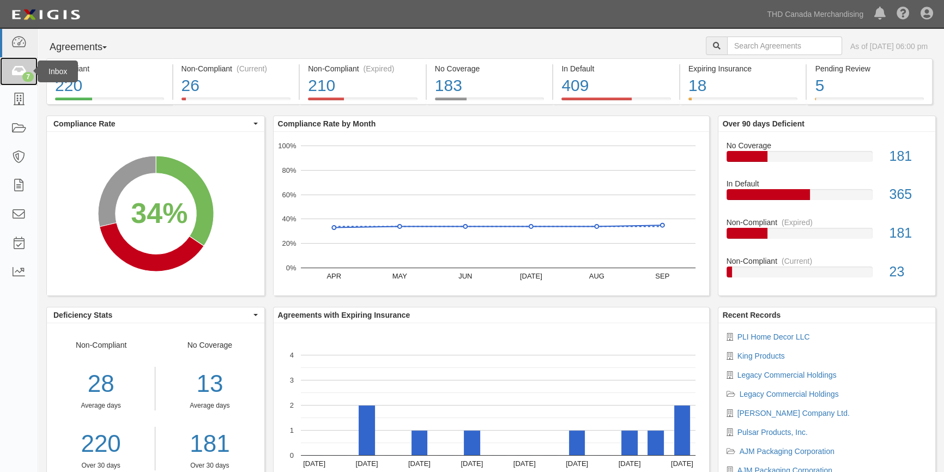
click at [16, 74] on icon at bounding box center [18, 71] width 15 height 13
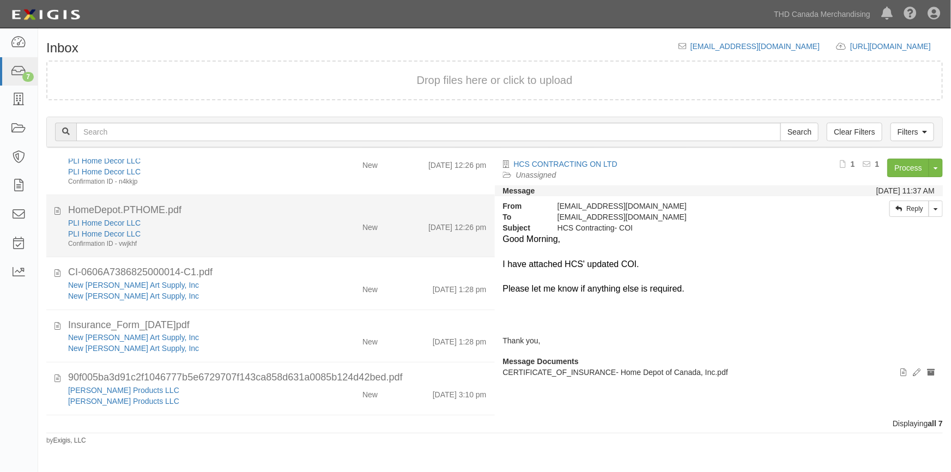
scroll to position [130, 0]
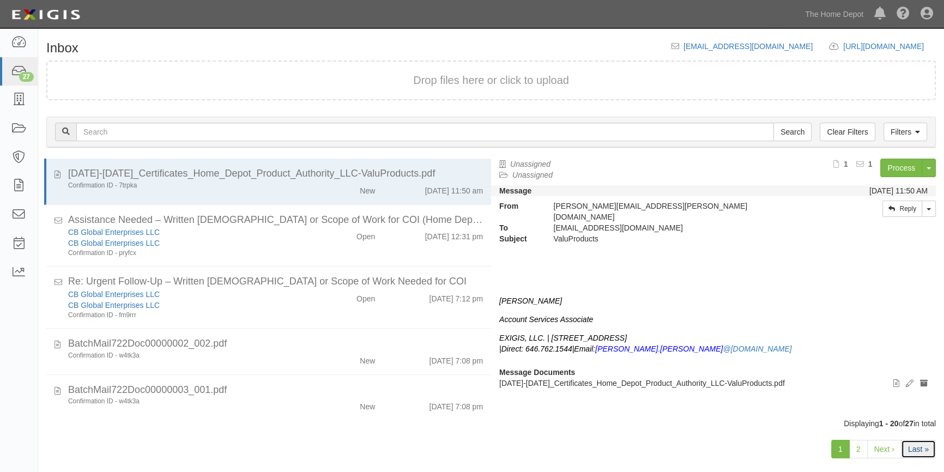
click at [913, 450] on link "Last »" at bounding box center [918, 449] width 35 height 19
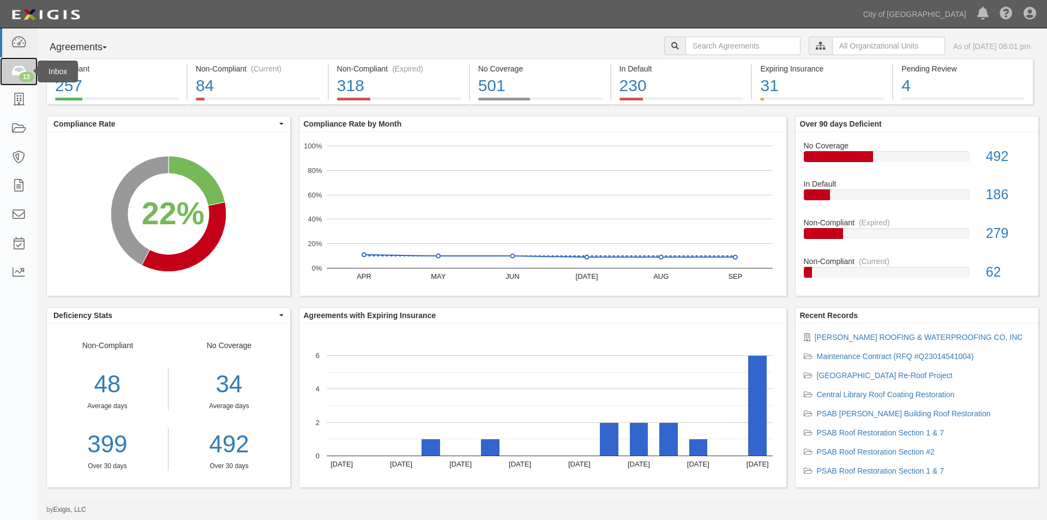
click at [11, 69] on icon at bounding box center [18, 71] width 15 height 13
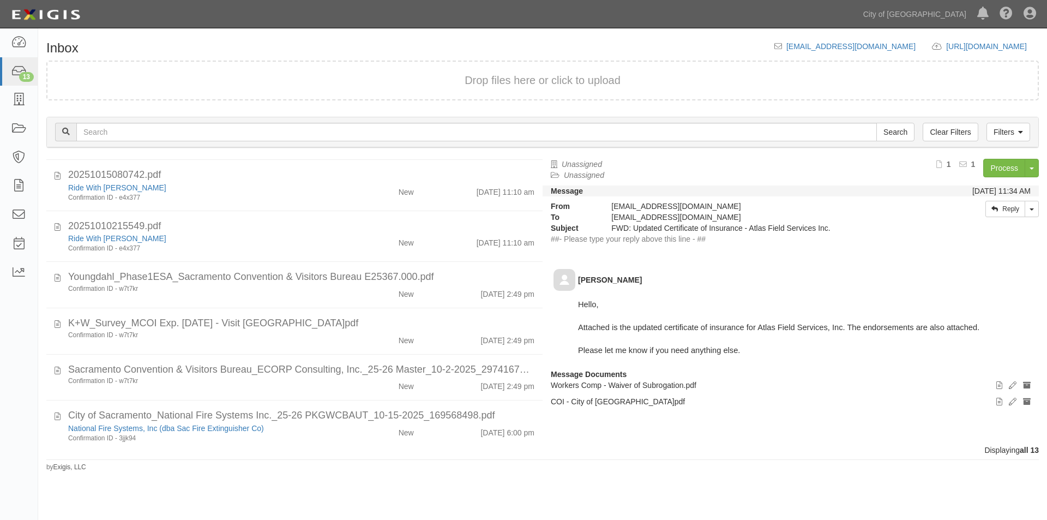
scroll to position [354, 0]
